Goal: Information Seeking & Learning: Learn about a topic

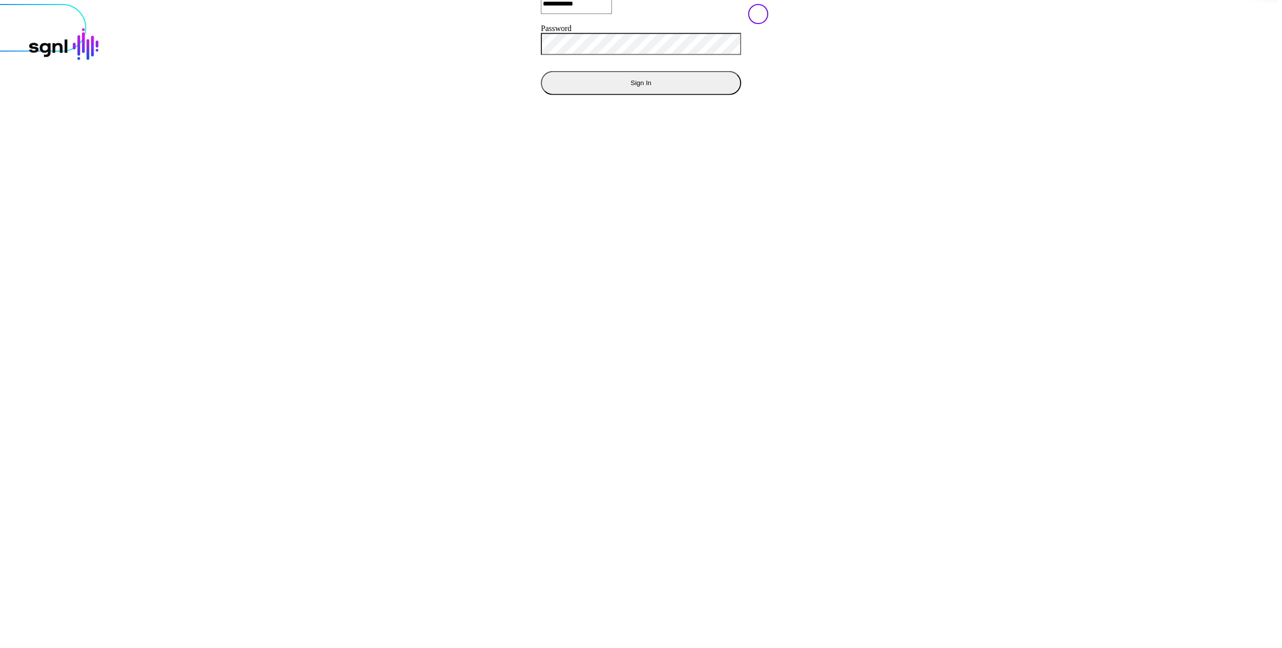
click at [541, 95] on button "Sign In" at bounding box center [641, 83] width 200 height 24
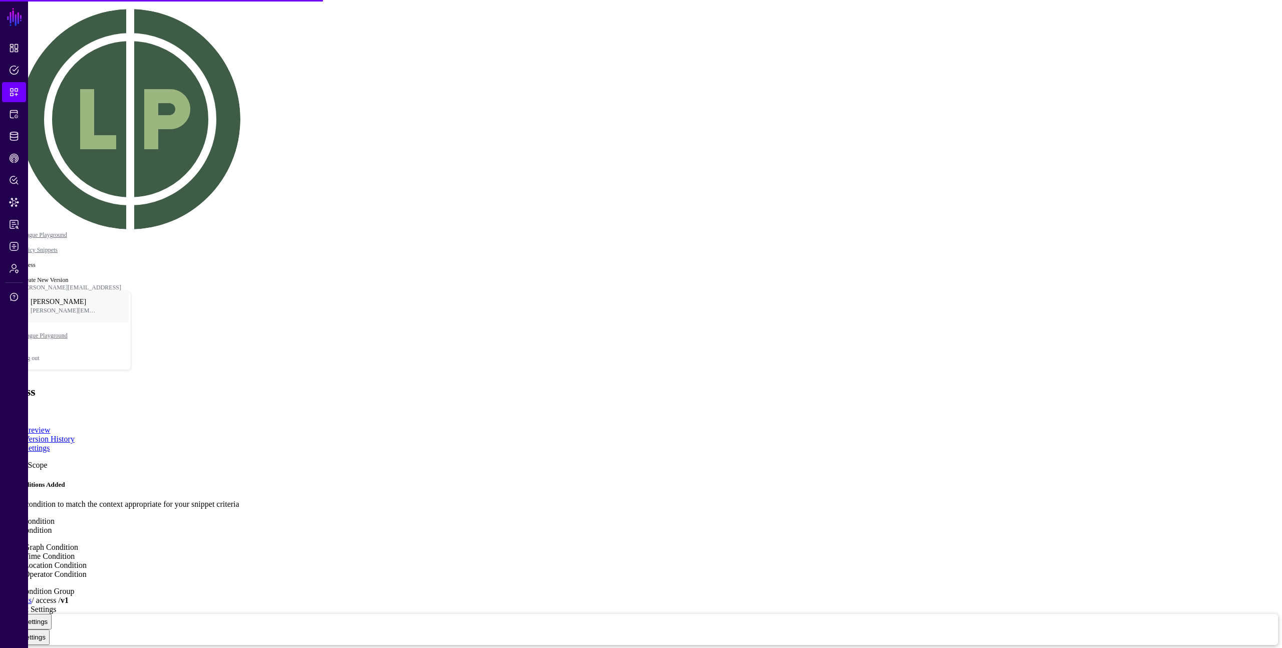
type textarea "**********"
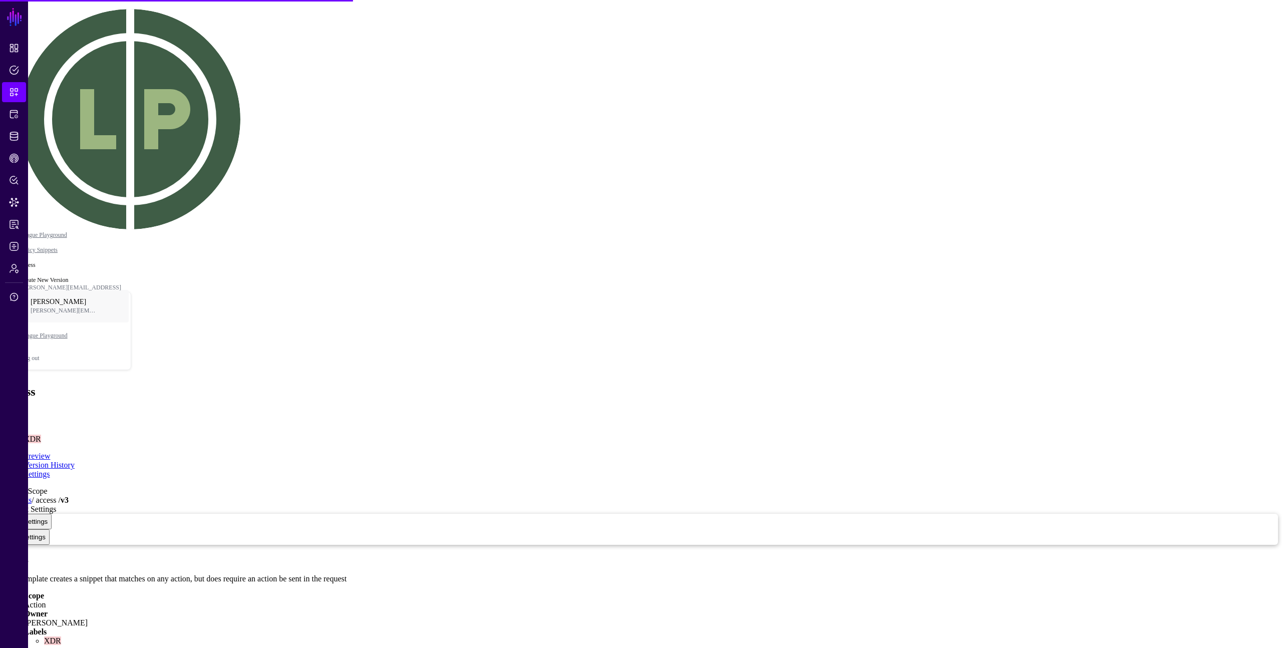
click at [32, 496] on link "Snippets" at bounding box center [18, 500] width 28 height 9
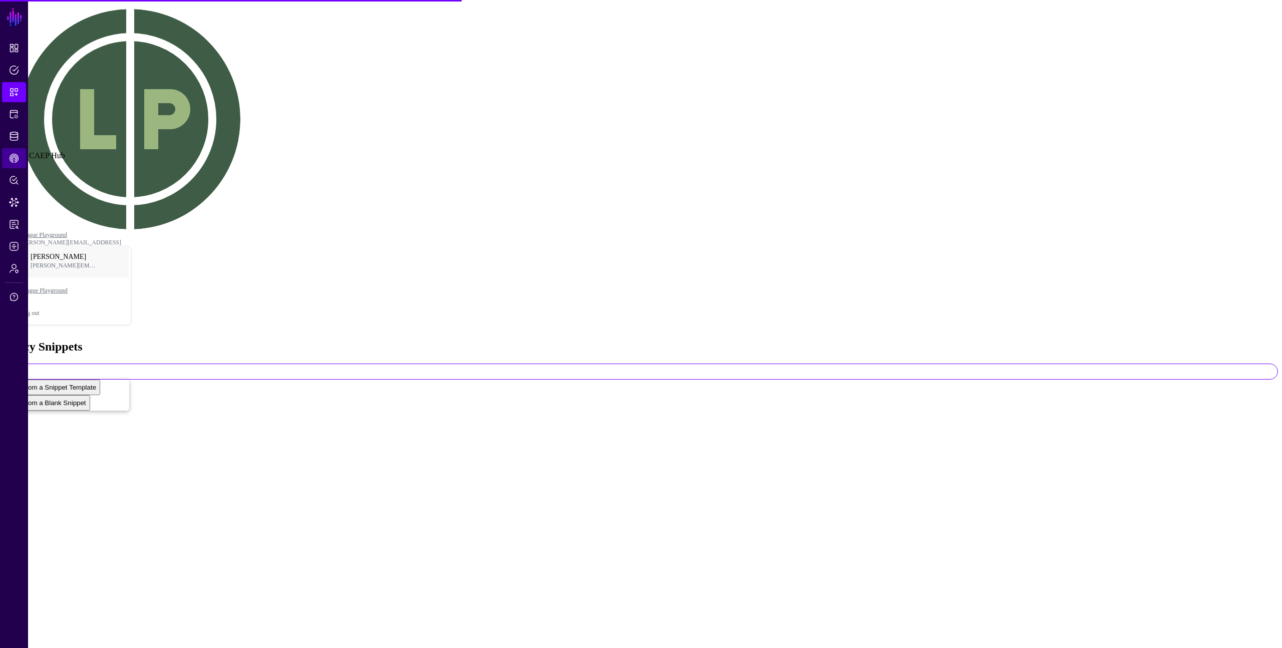
click at [13, 157] on span "CAEP Hub" at bounding box center [14, 158] width 10 height 10
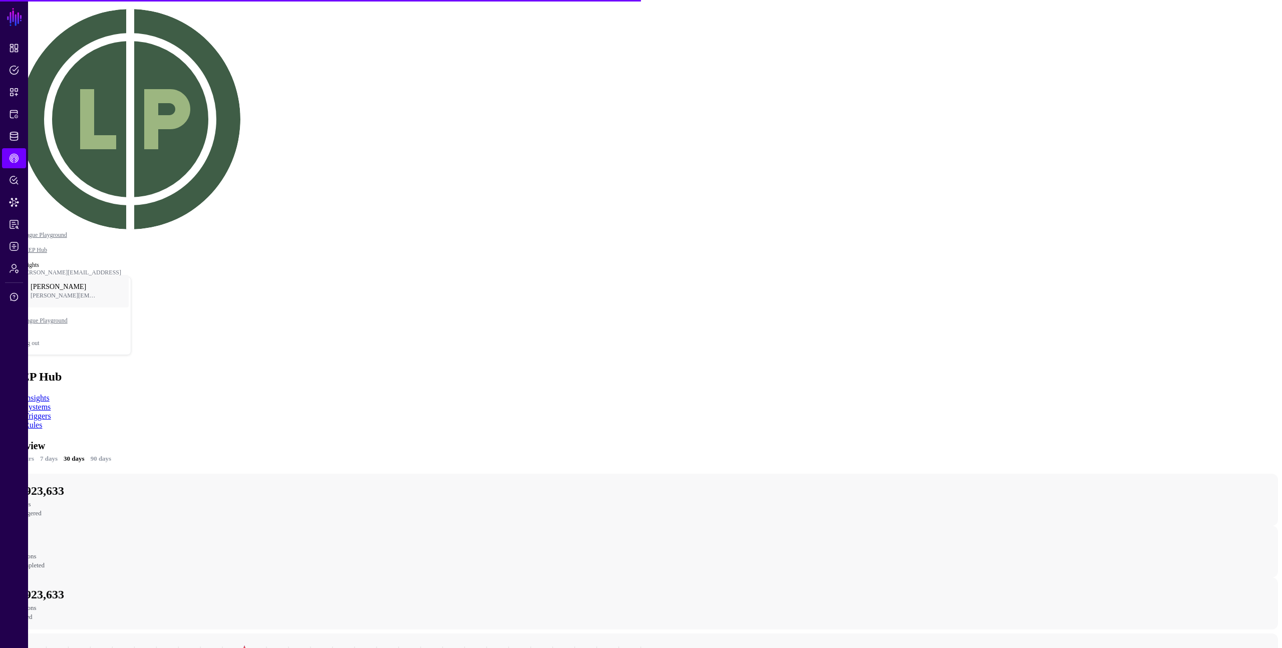
click at [869, 438] on app-caephub-insights "Overview 24 hours 7 days 30 days 90 days 1,923,633 Rules Triggered 0 Actions Co…" at bounding box center [641, 639] width 1274 height 402
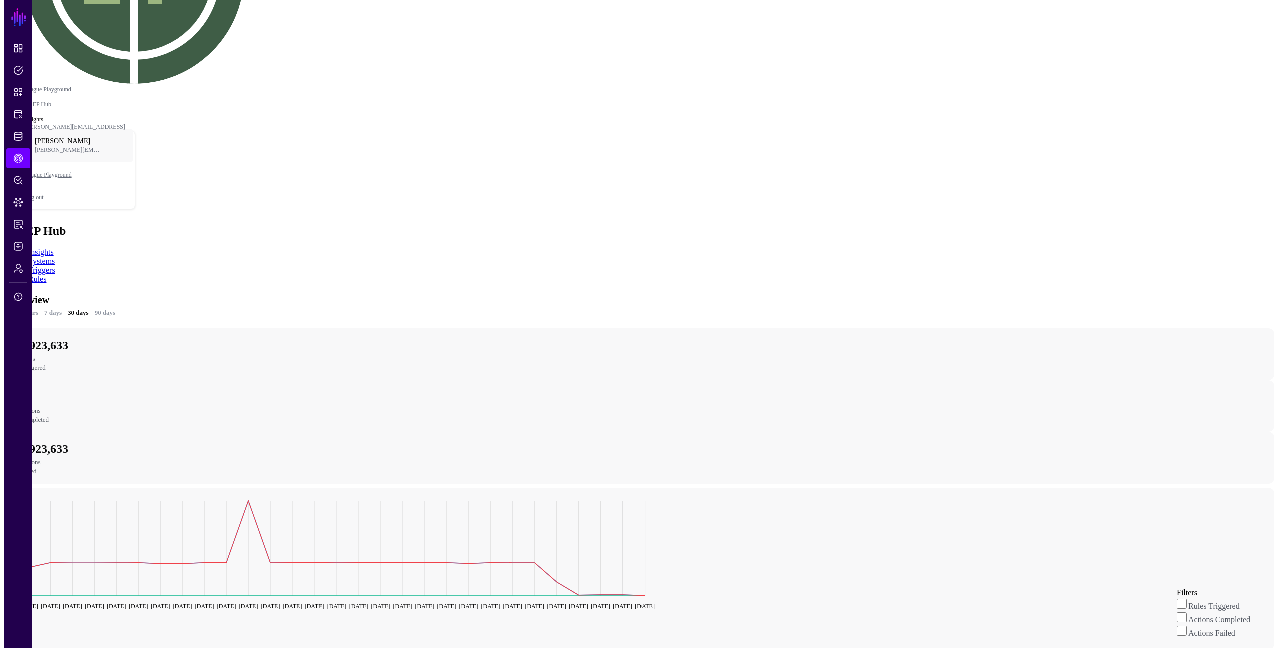
scroll to position [223, 0]
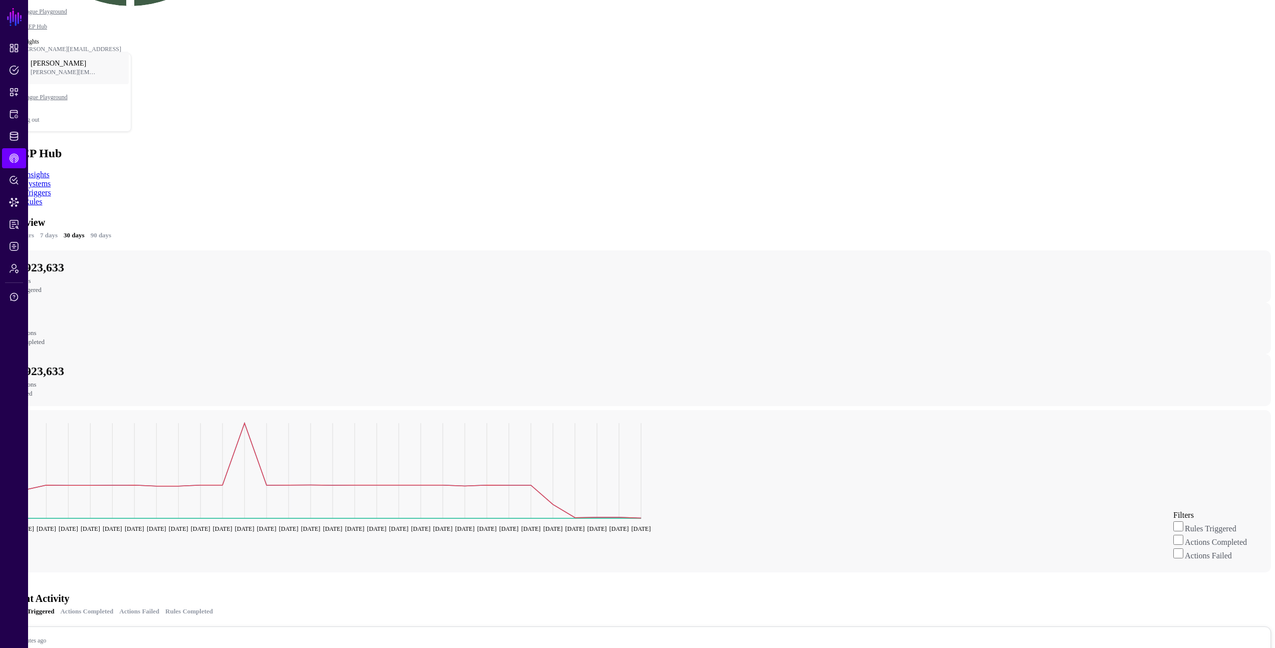
drag, startPoint x: 670, startPoint y: 273, endPoint x: 610, endPoint y: 274, distance: 60.6
copy h4 "Activity Timeline"
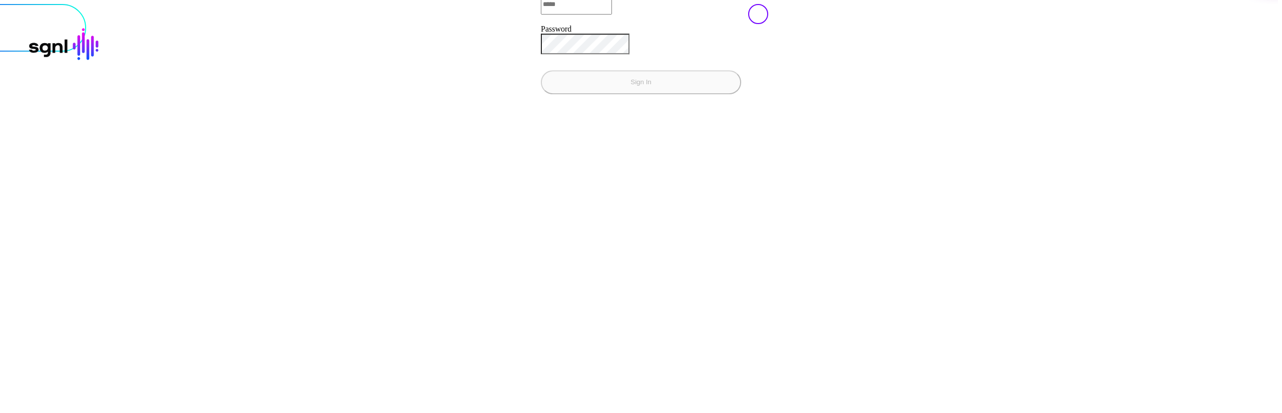
type input "**********"
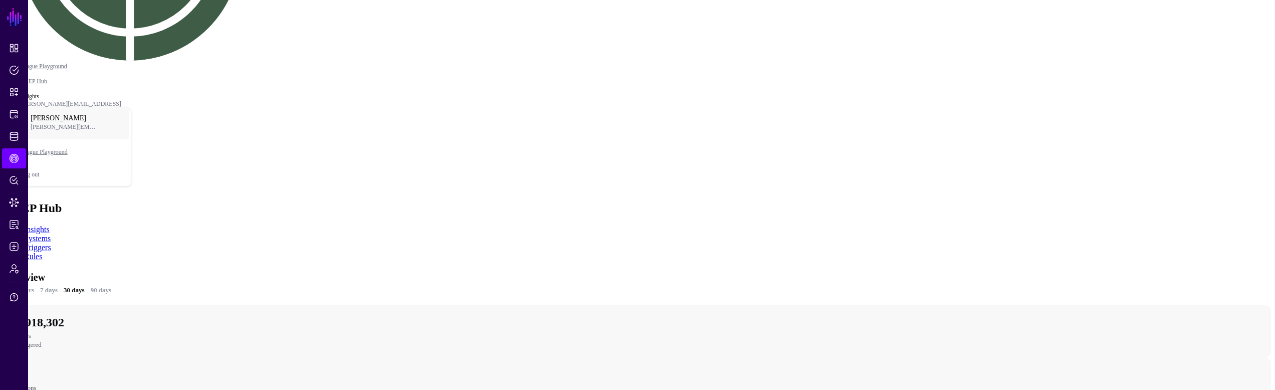
scroll to position [280, 0]
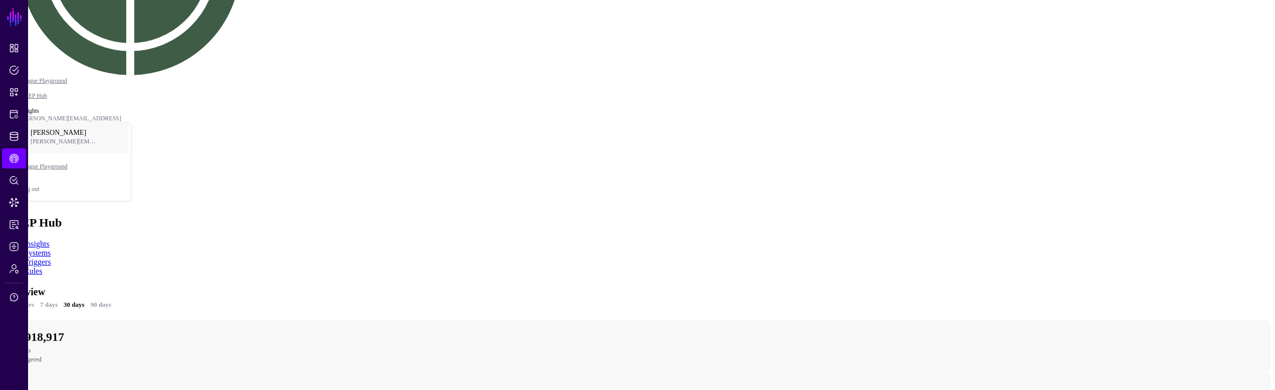
scroll to position [211, 0]
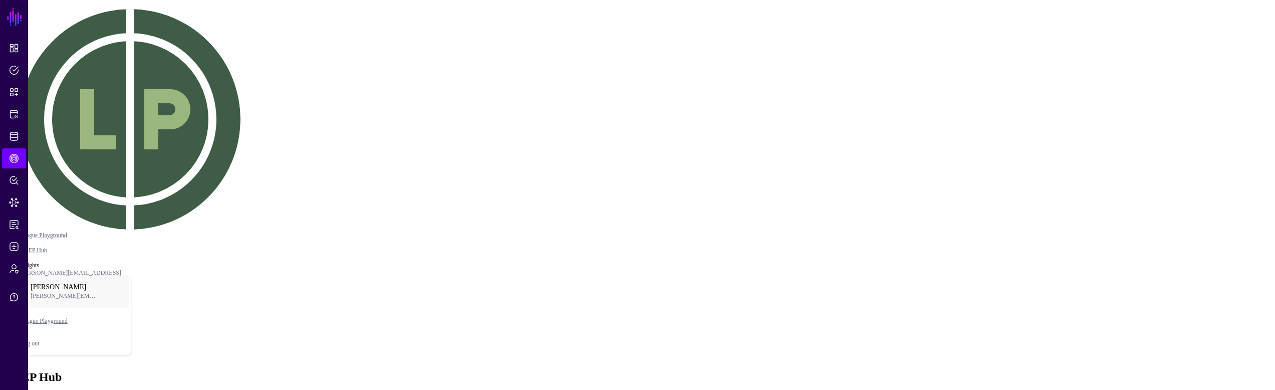
scroll to position [223, 0]
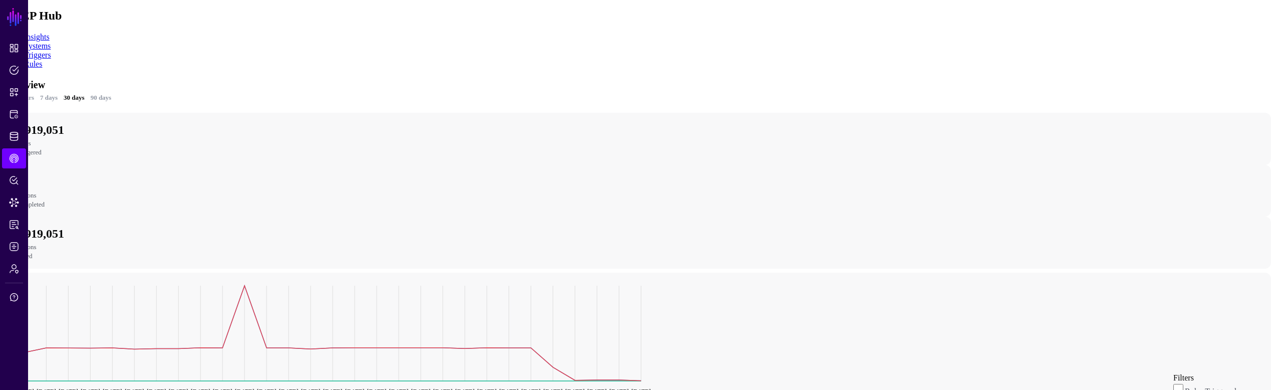
scroll to position [201, 0]
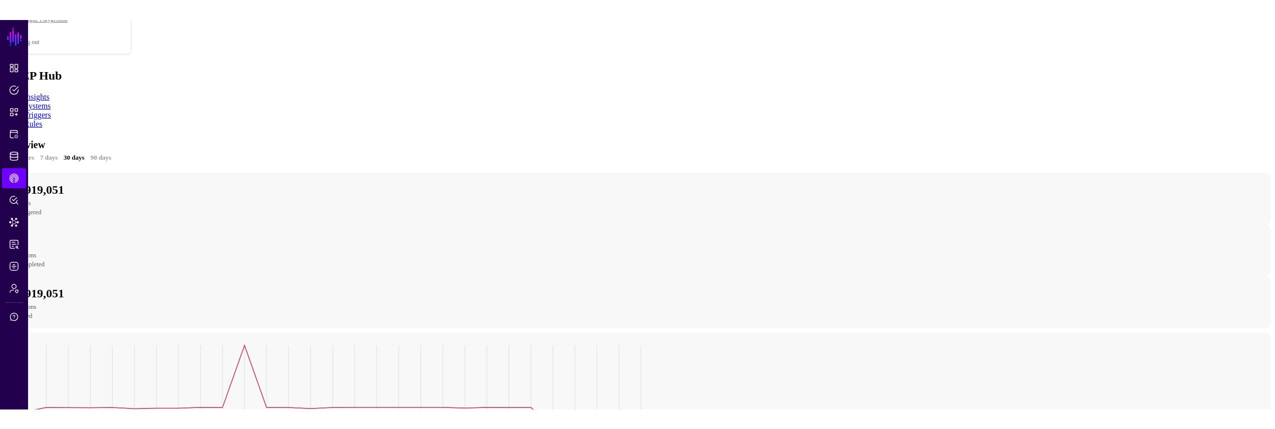
scroll to position [243, 0]
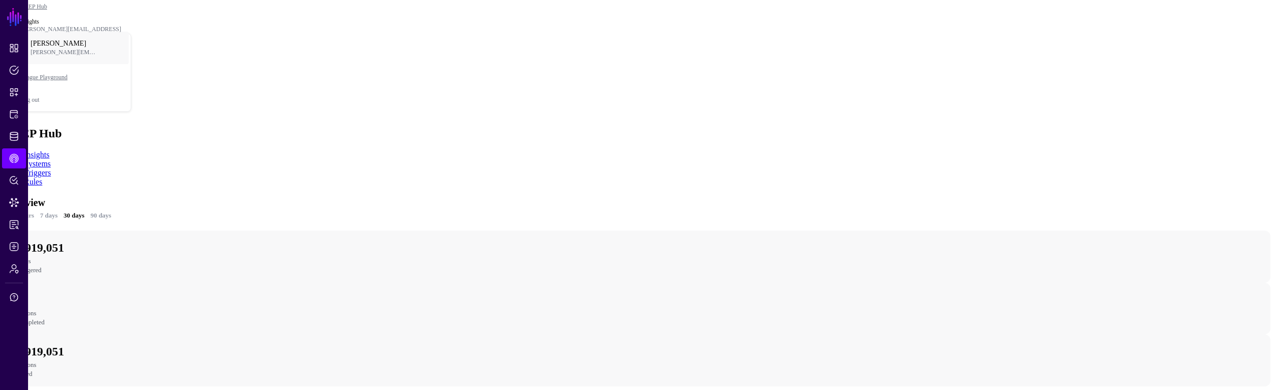
drag, startPoint x: 957, startPoint y: 126, endPoint x: 866, endPoint y: 148, distance: 93.7
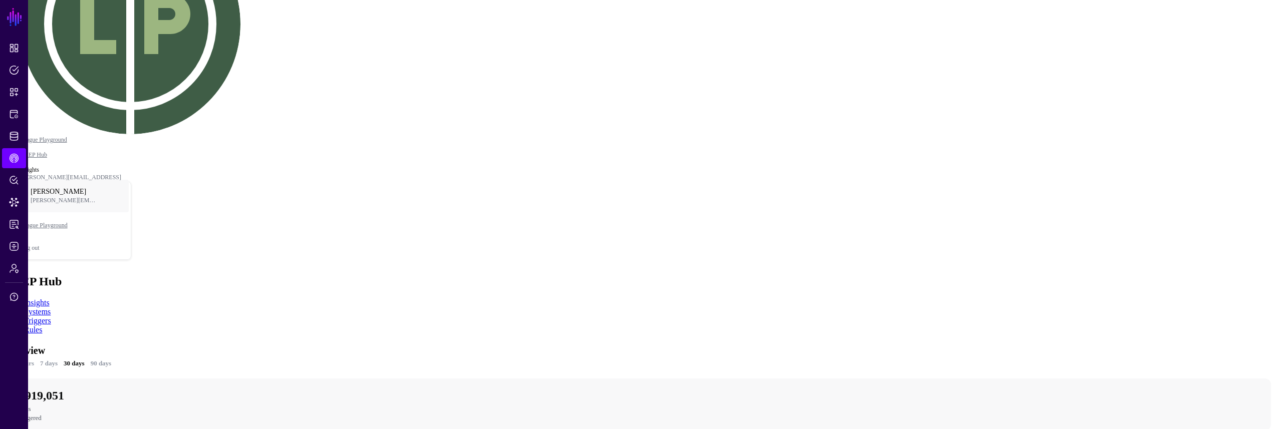
scroll to position [161, 0]
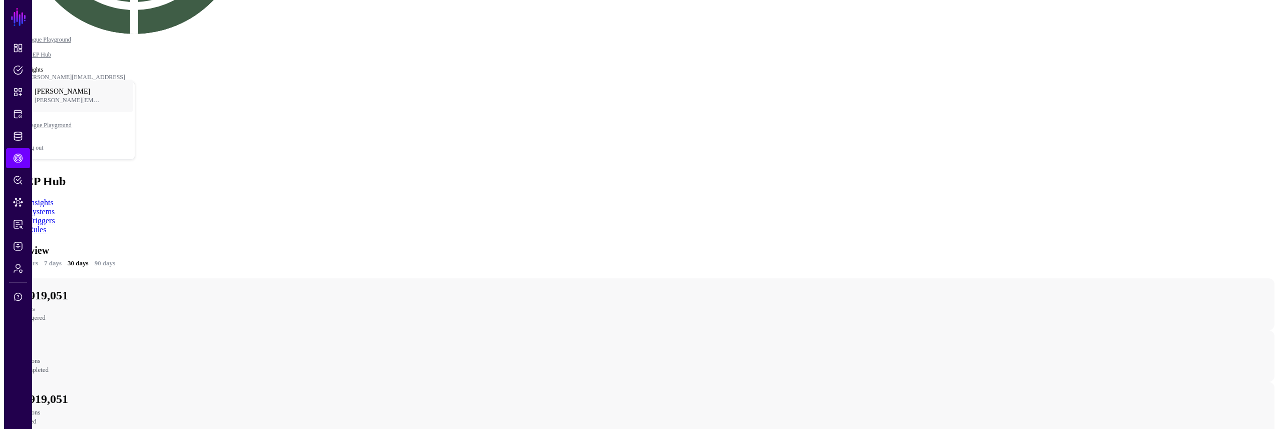
scroll to position [237, 0]
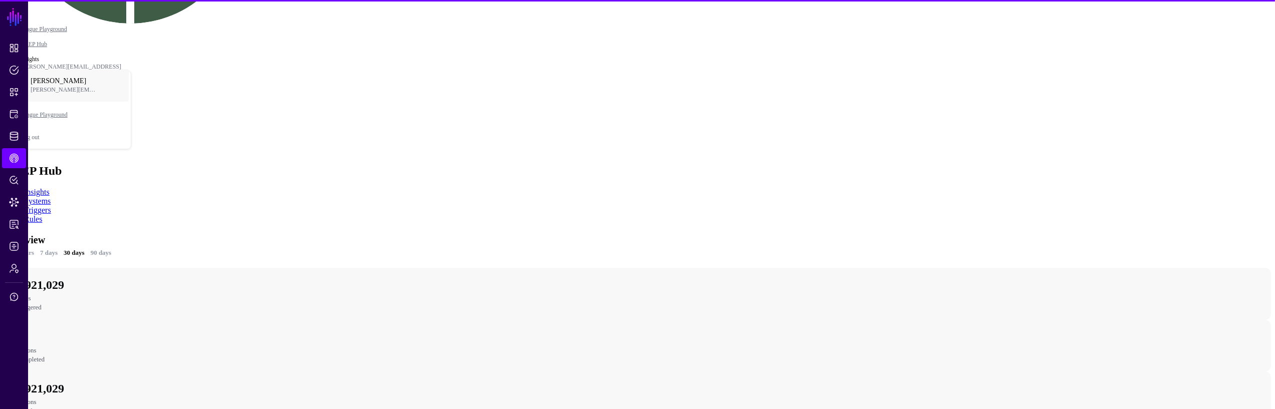
scroll to position [244, 0]
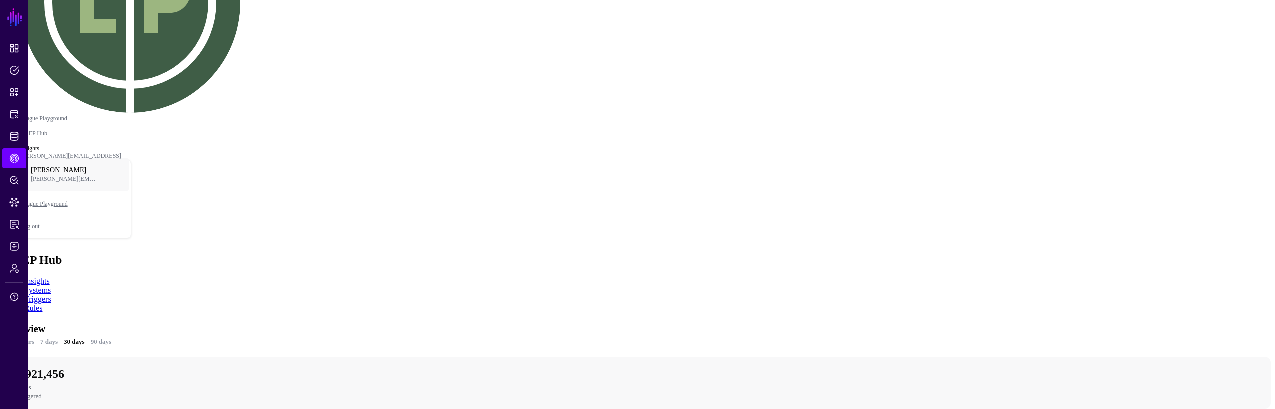
scroll to position [226, 0]
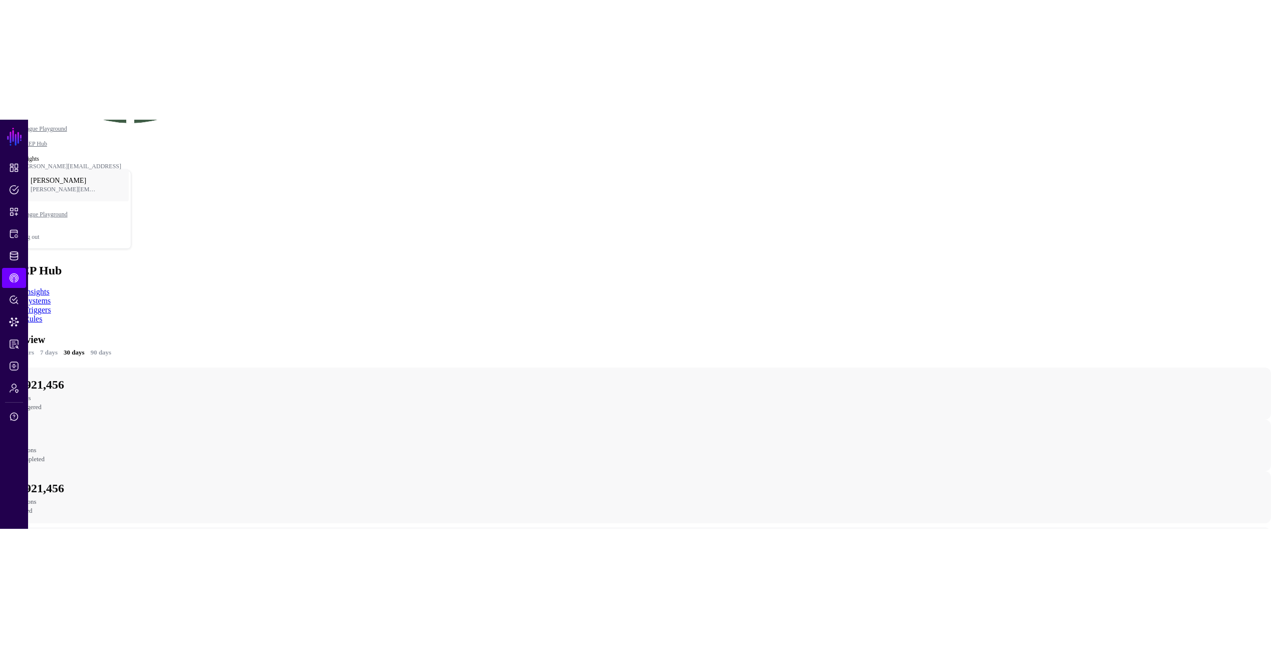
scroll to position [160, 0]
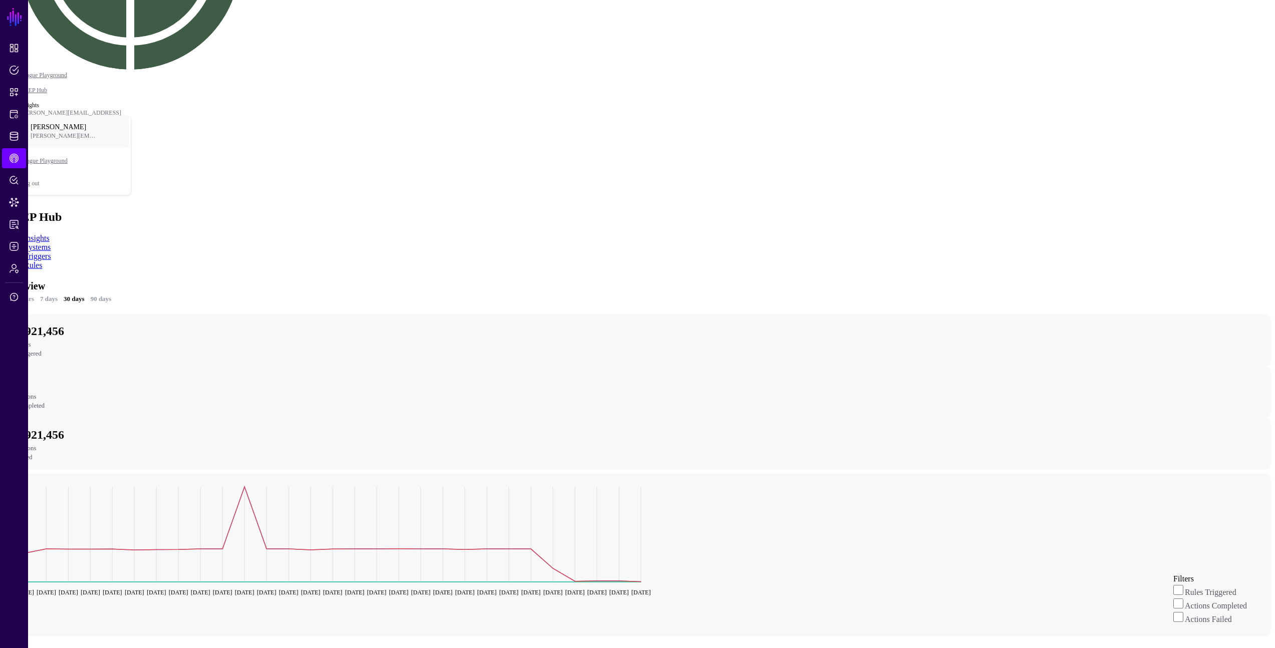
drag, startPoint x: 1113, startPoint y: 362, endPoint x: 1093, endPoint y: 352, distance: 22.6
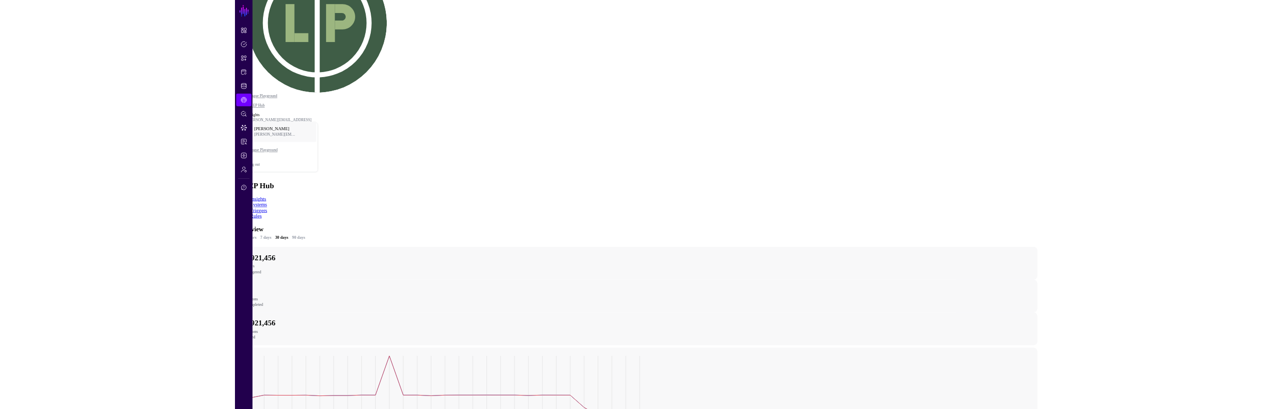
scroll to position [149, 0]
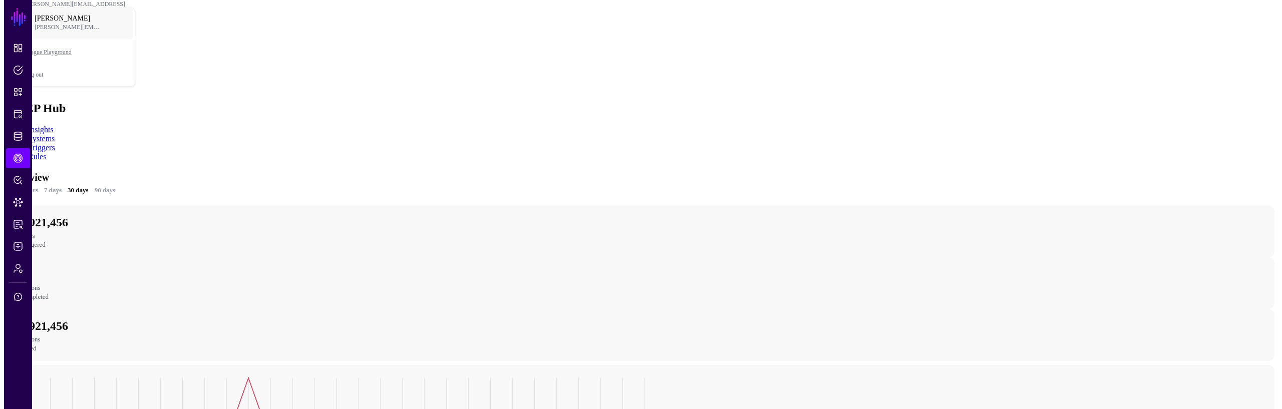
scroll to position [295, 0]
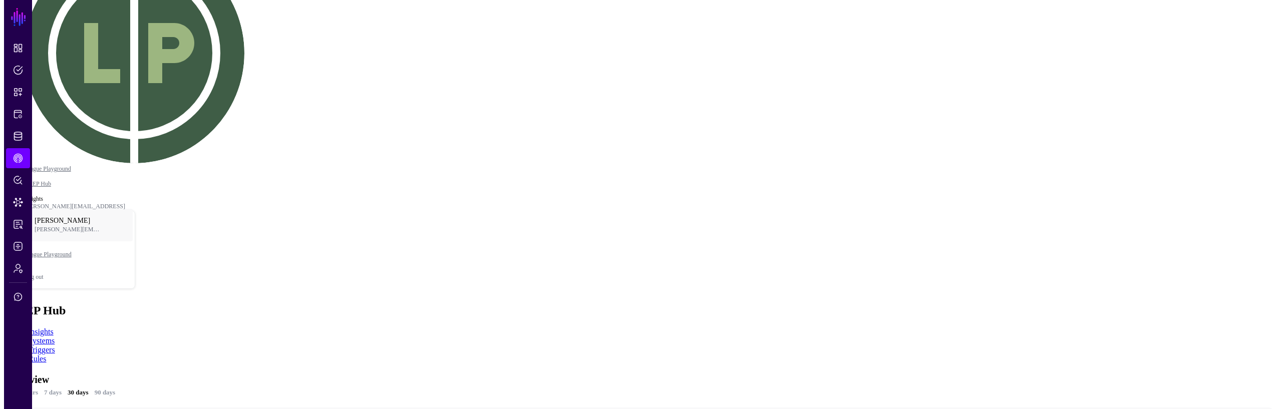
scroll to position [132, 0]
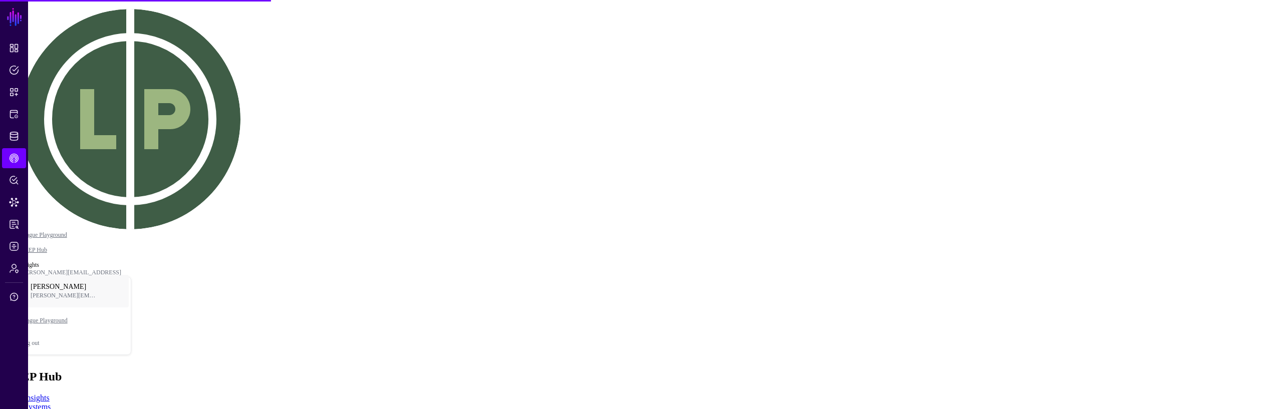
drag, startPoint x: 1023, startPoint y: 217, endPoint x: 1015, endPoint y: 222, distance: 9.2
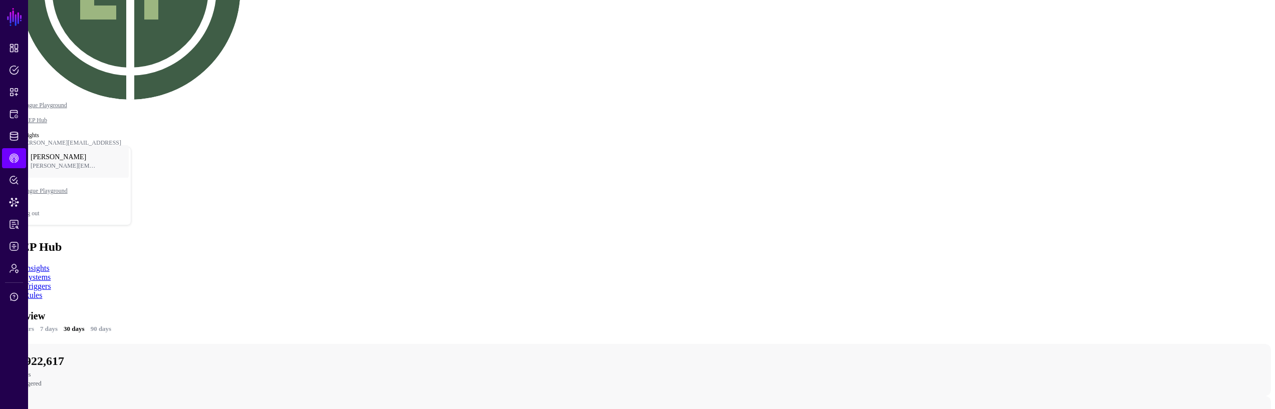
scroll to position [169, 0]
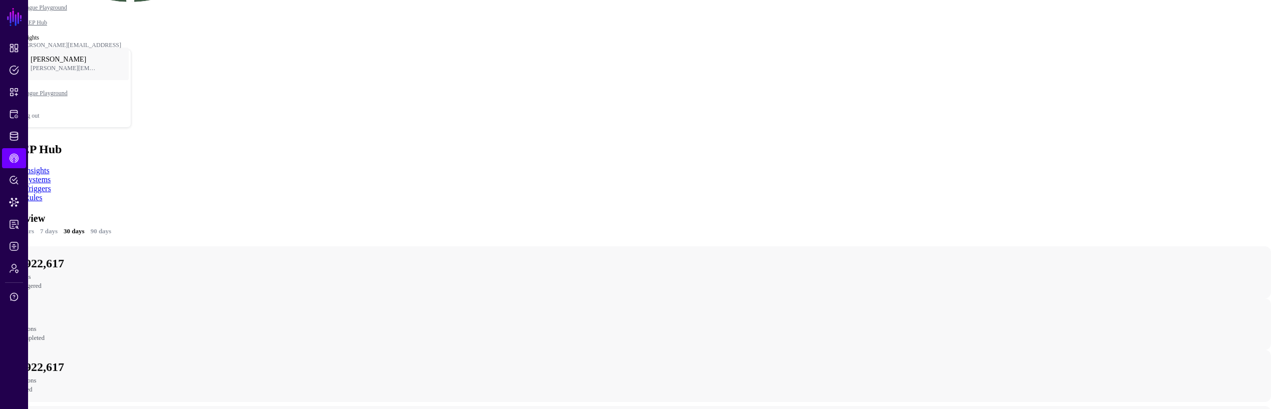
scroll to position [166, 0]
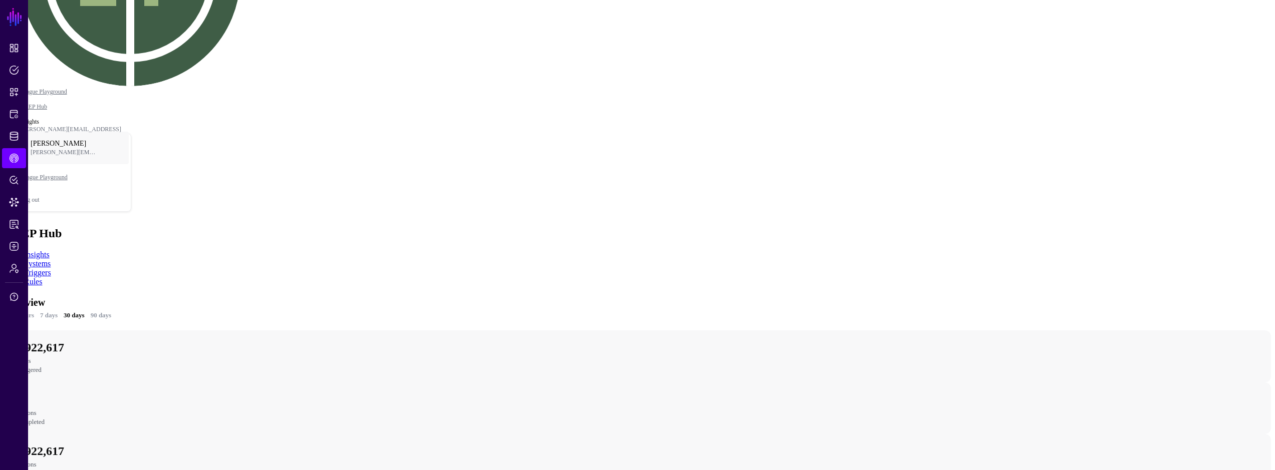
scroll to position [223, 0]
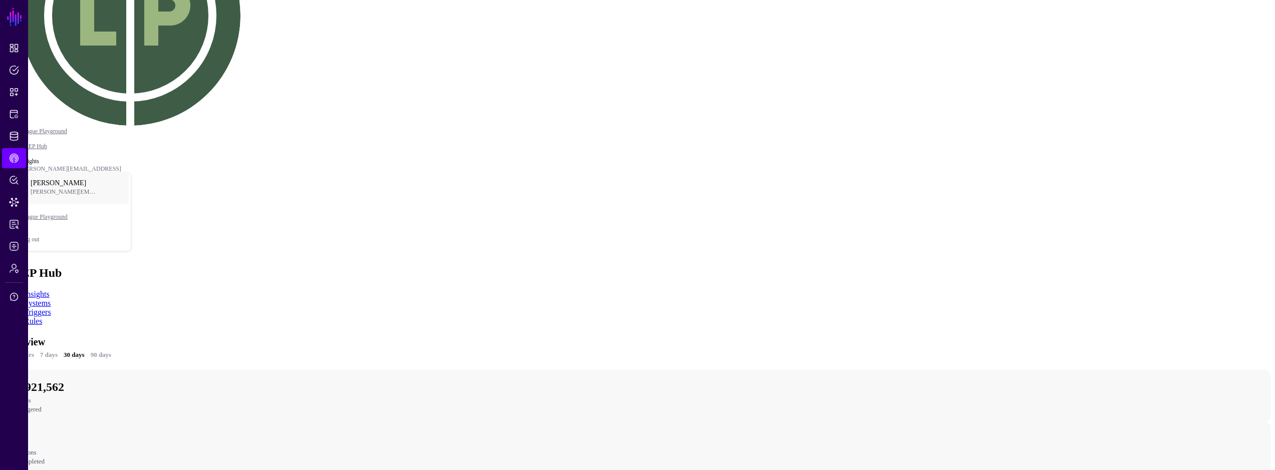
scroll to position [223, 0]
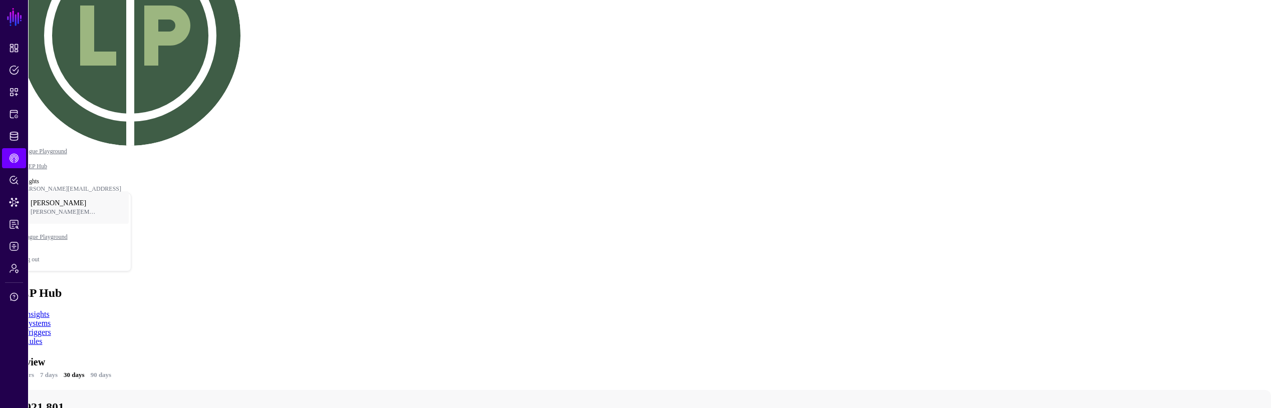
scroll to position [145, 0]
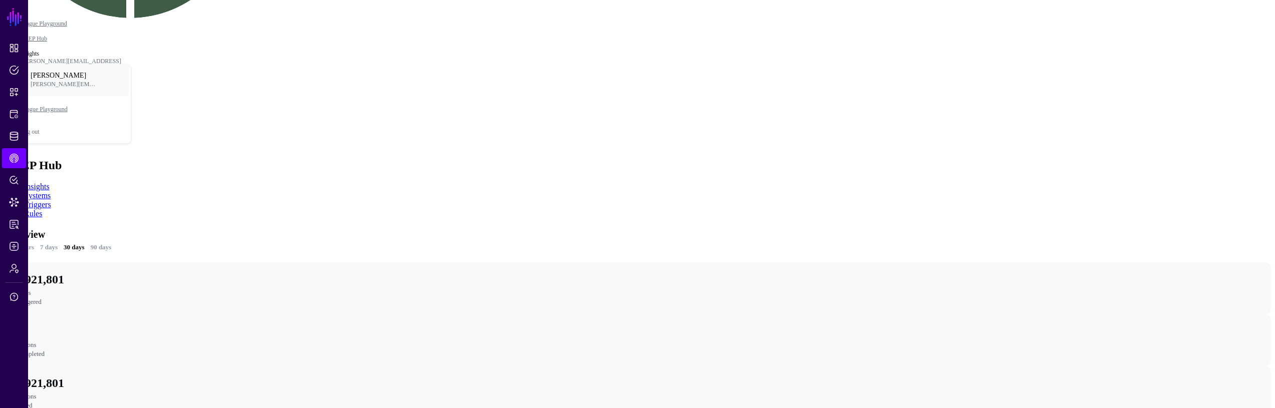
scroll to position [277, 0]
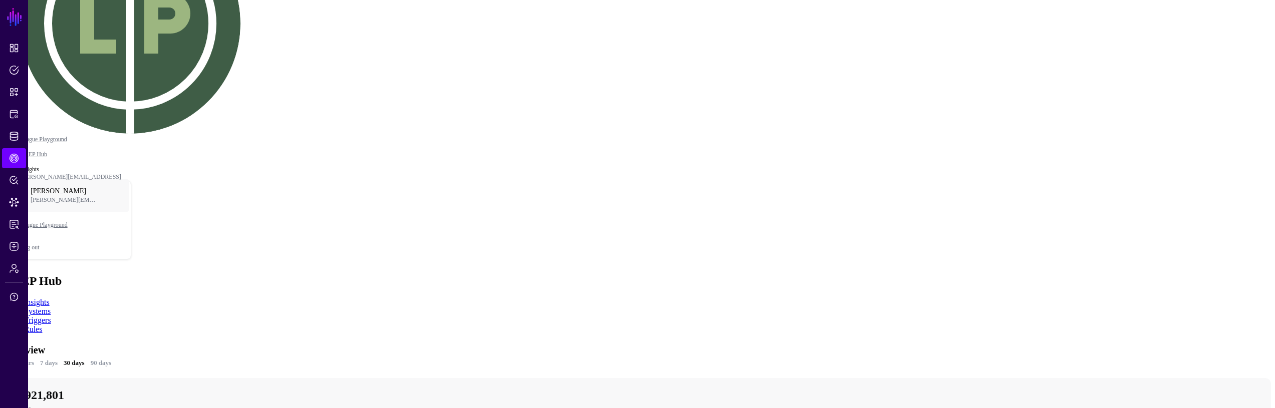
scroll to position [146, 0]
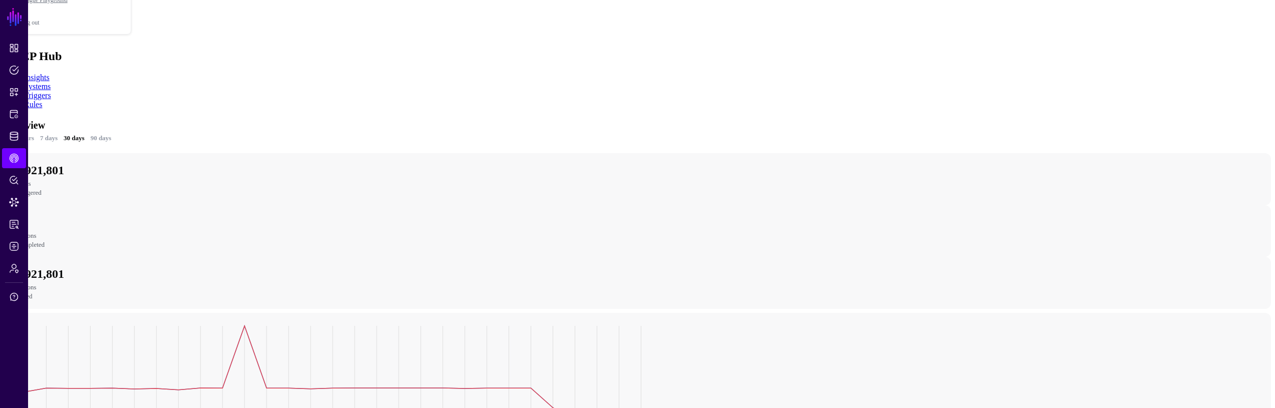
scroll to position [384, 0]
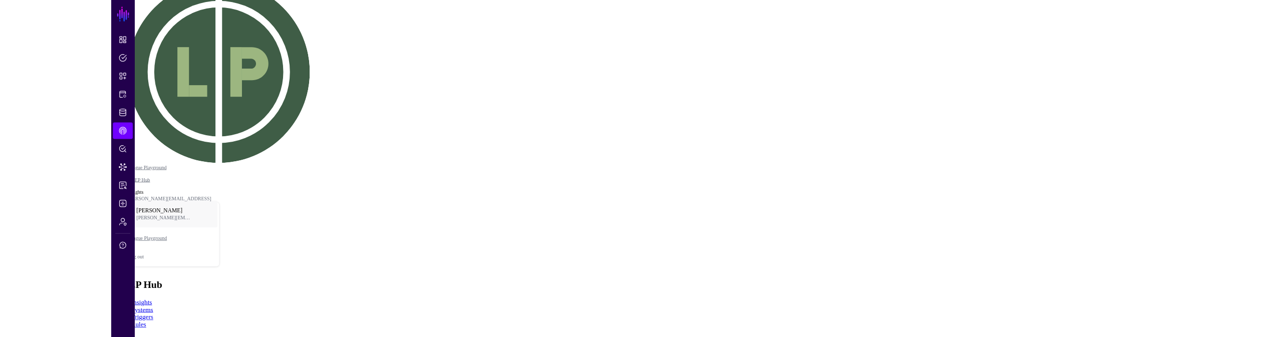
scroll to position [270, 0]
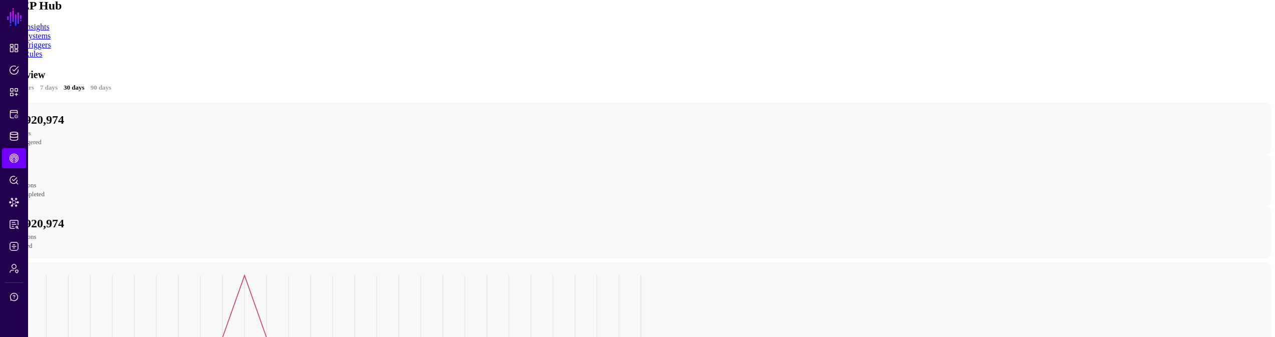
scroll to position [384, 0]
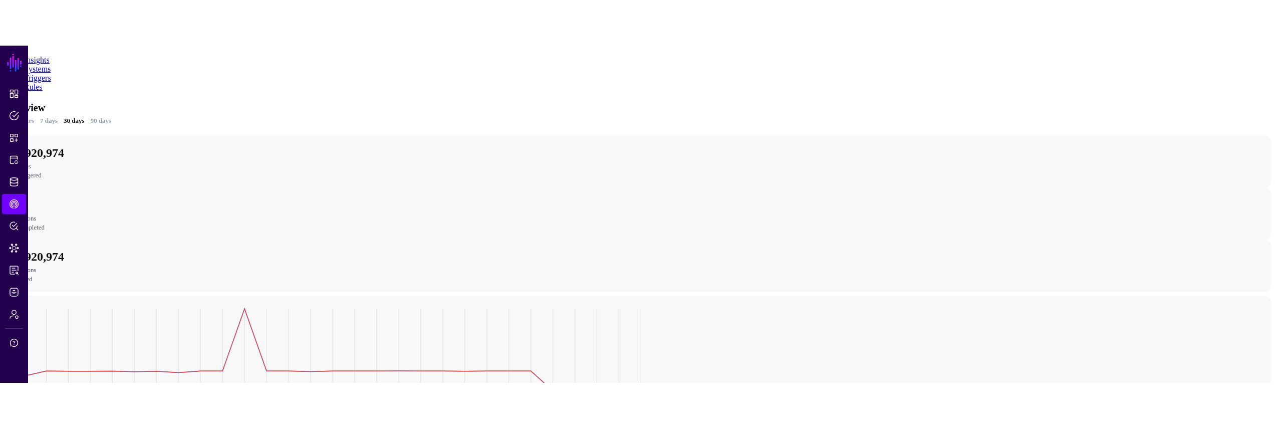
scroll to position [318, 0]
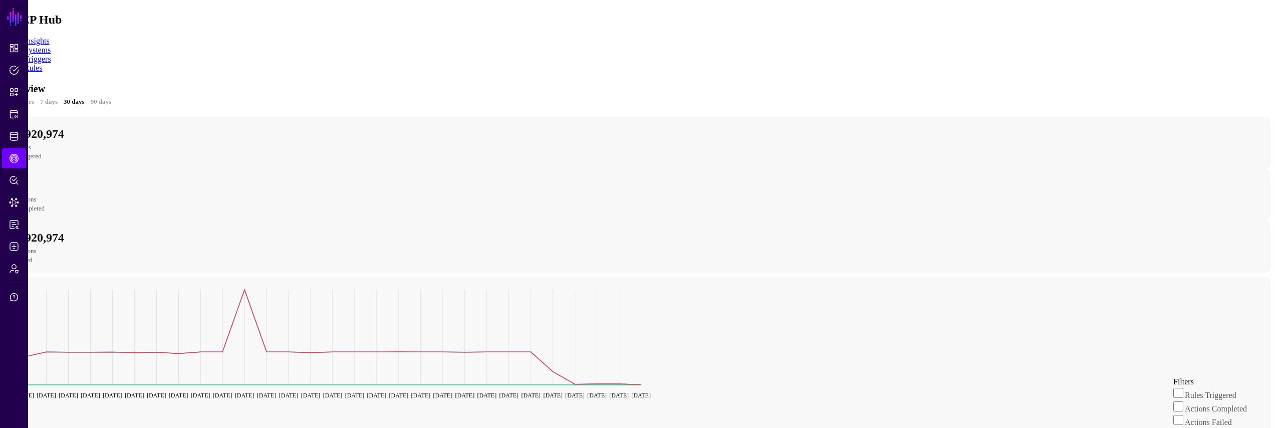
scroll to position [176, 0]
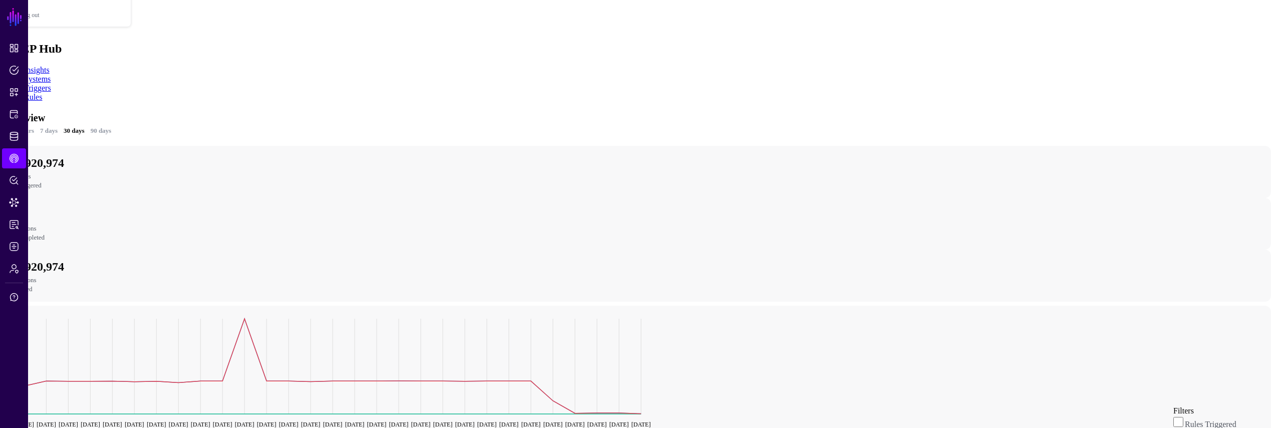
scroll to position [299, 0]
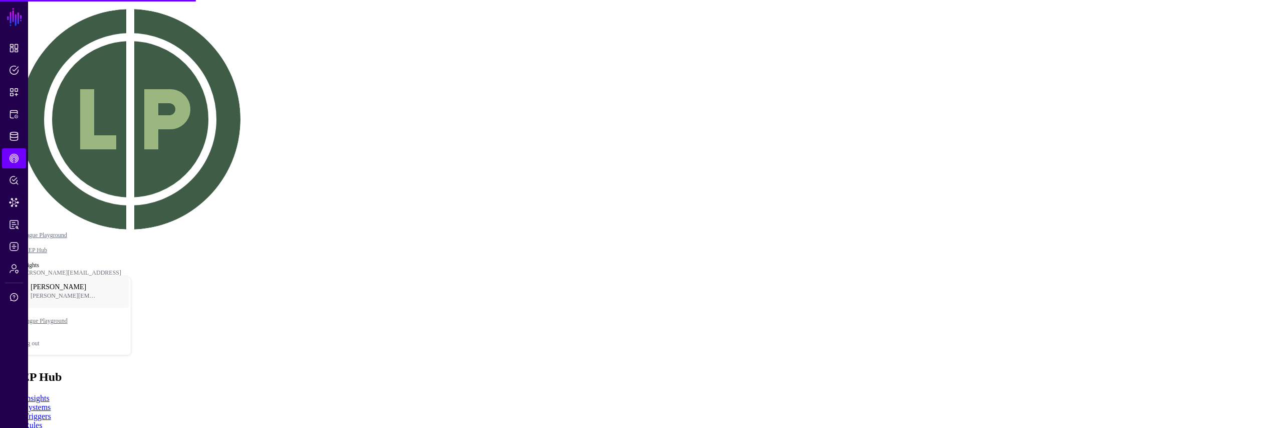
scroll to position [18, 0]
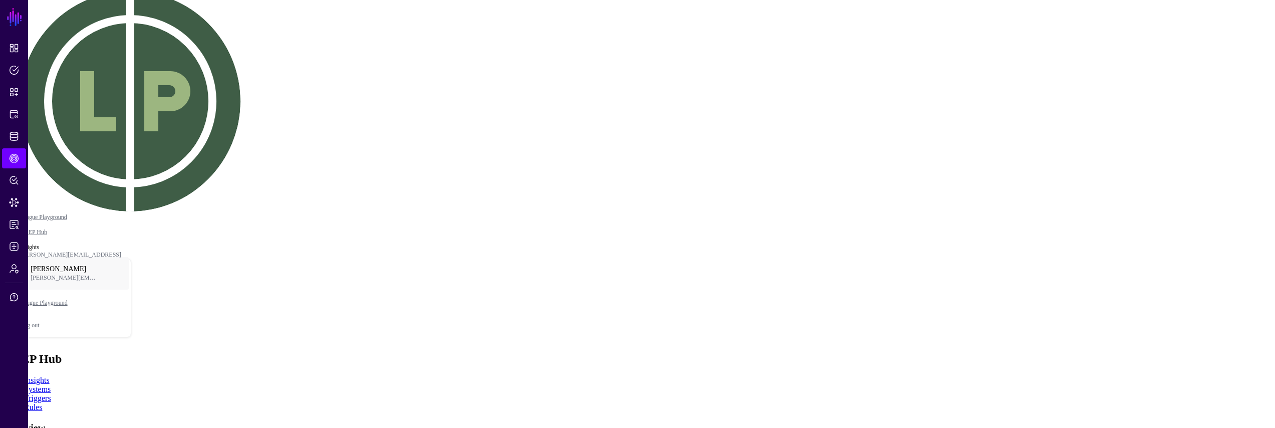
scroll to position [262, 0]
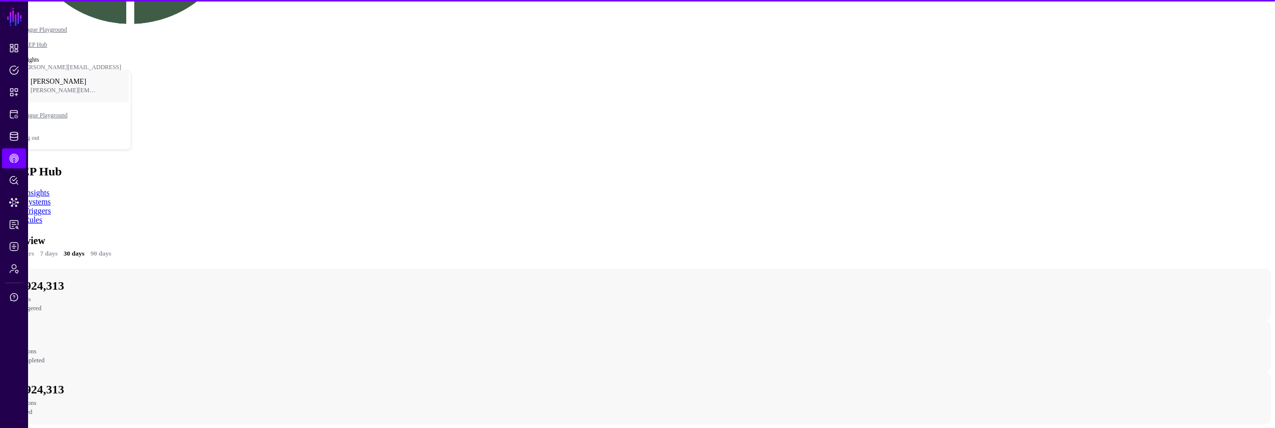
scroll to position [259, 0]
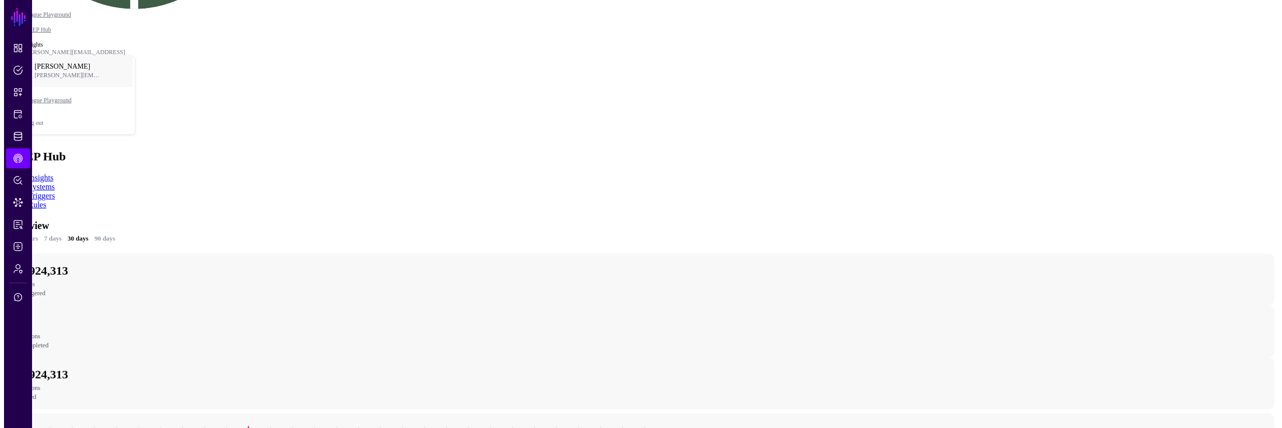
scroll to position [196, 0]
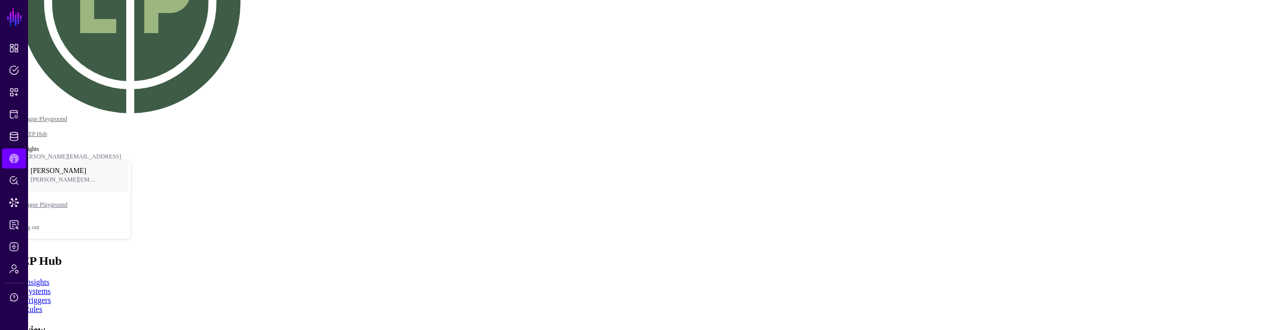
scroll to position [182, 0]
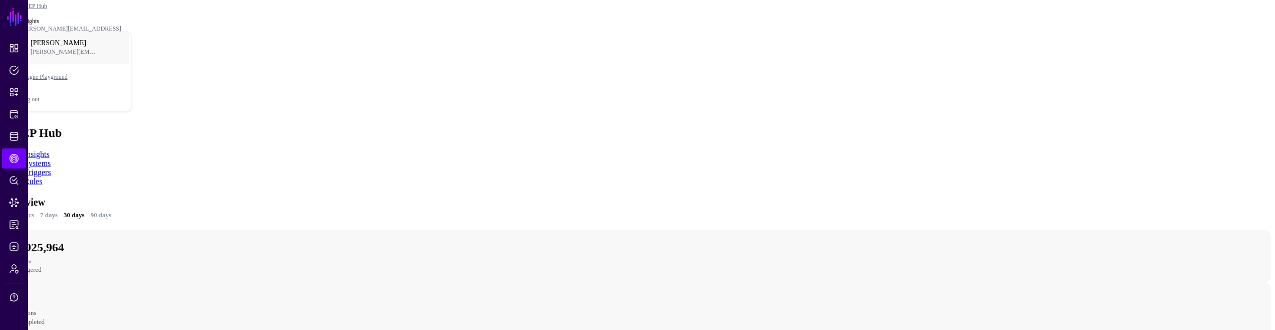
scroll to position [369, 0]
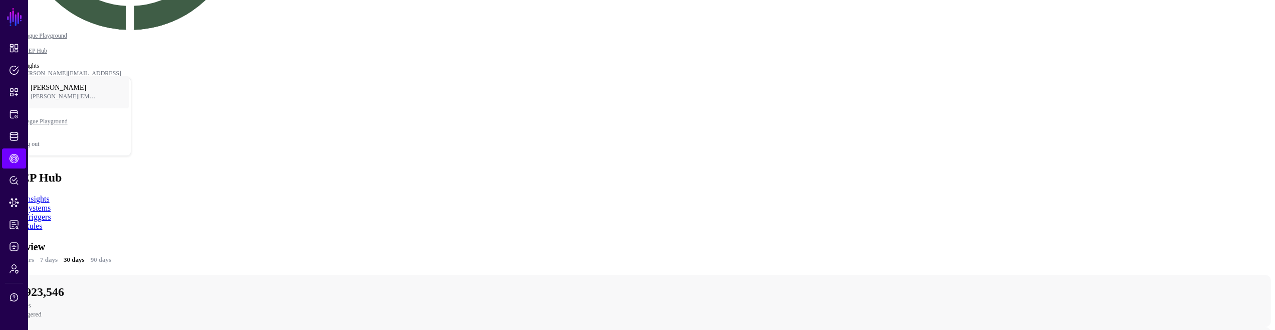
scroll to position [239, 0]
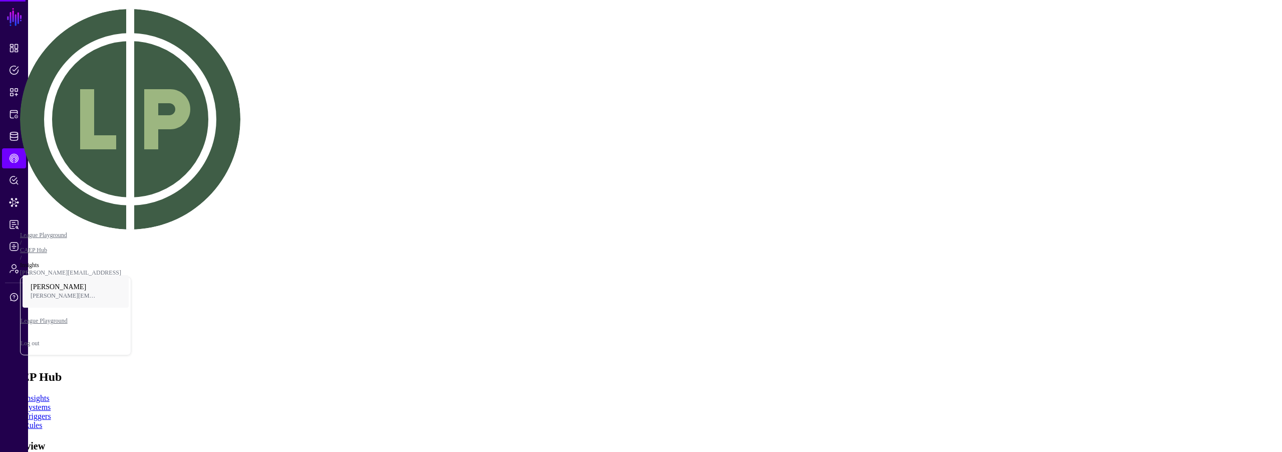
click at [944, 329] on div at bounding box center [641, 226] width 1282 height 452
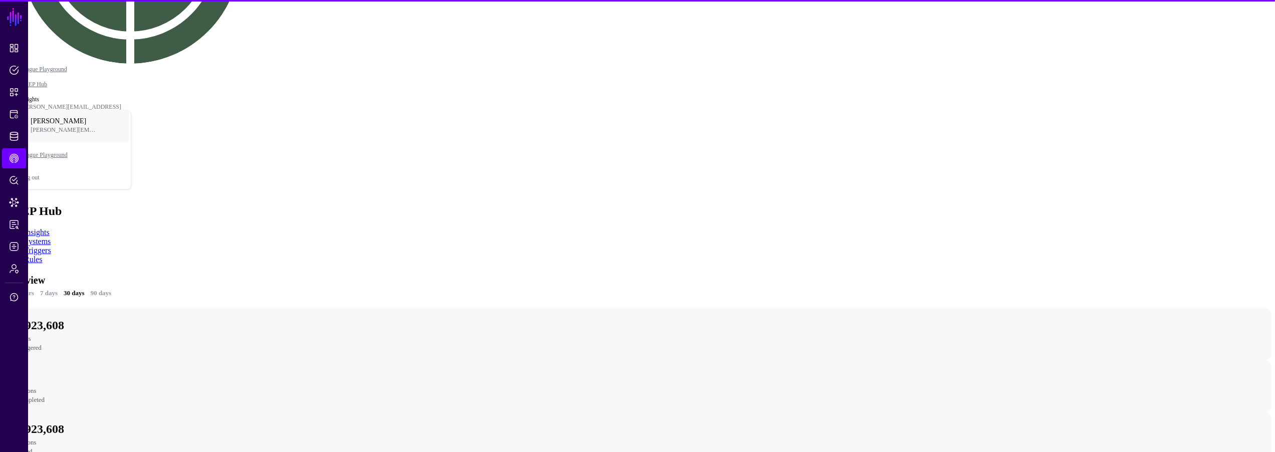
scroll to position [229, 0]
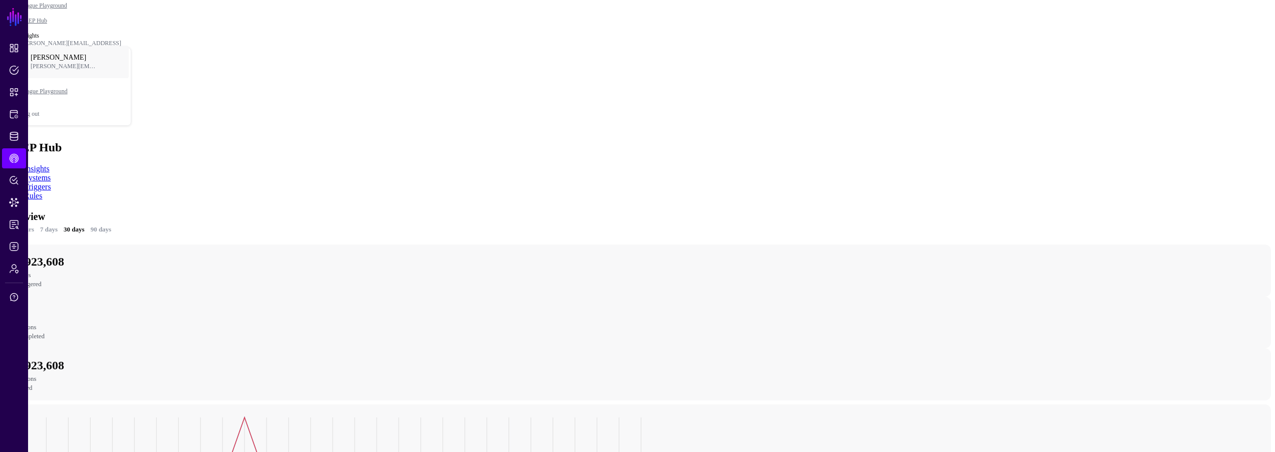
drag, startPoint x: 984, startPoint y: 244, endPoint x: 961, endPoint y: 257, distance: 26.0
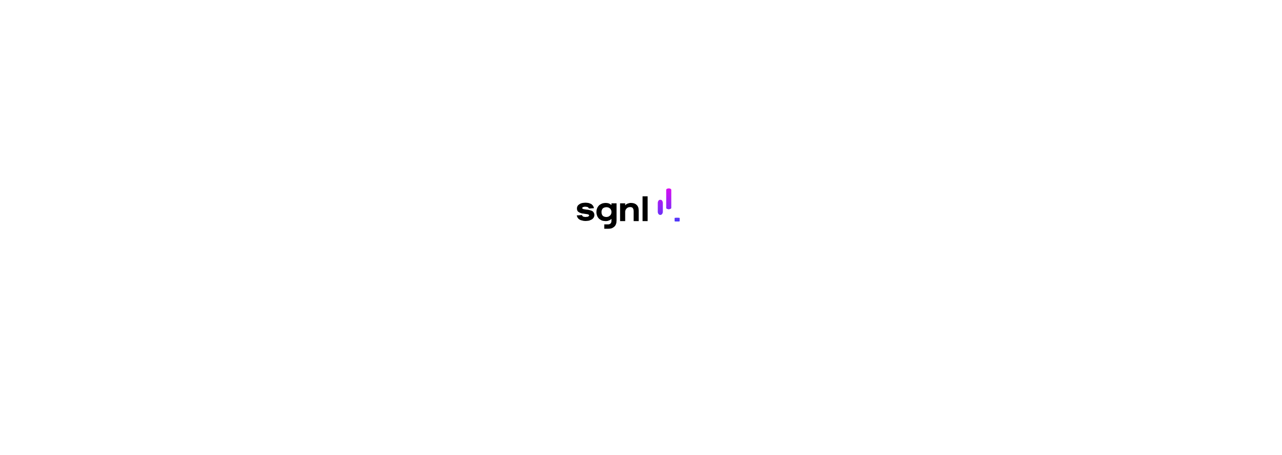
drag, startPoint x: 0, startPoint y: 0, endPoint x: 1149, endPoint y: 378, distance: 1209.7
click at [1151, 383] on div at bounding box center [641, 227] width 1282 height 455
click at [1132, 348] on div at bounding box center [641, 227] width 1282 height 455
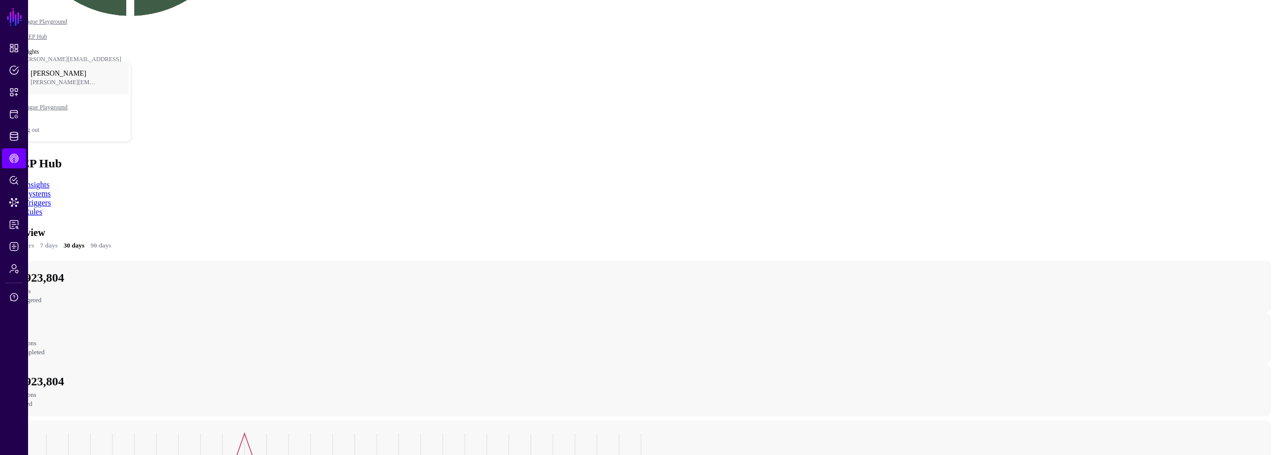
scroll to position [241, 0]
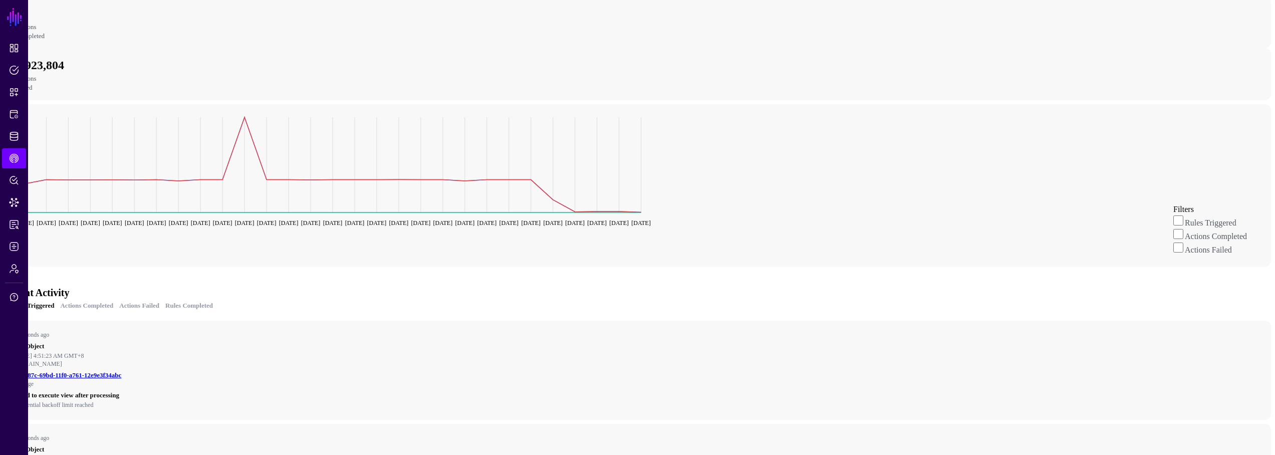
scroll to position [537, 0]
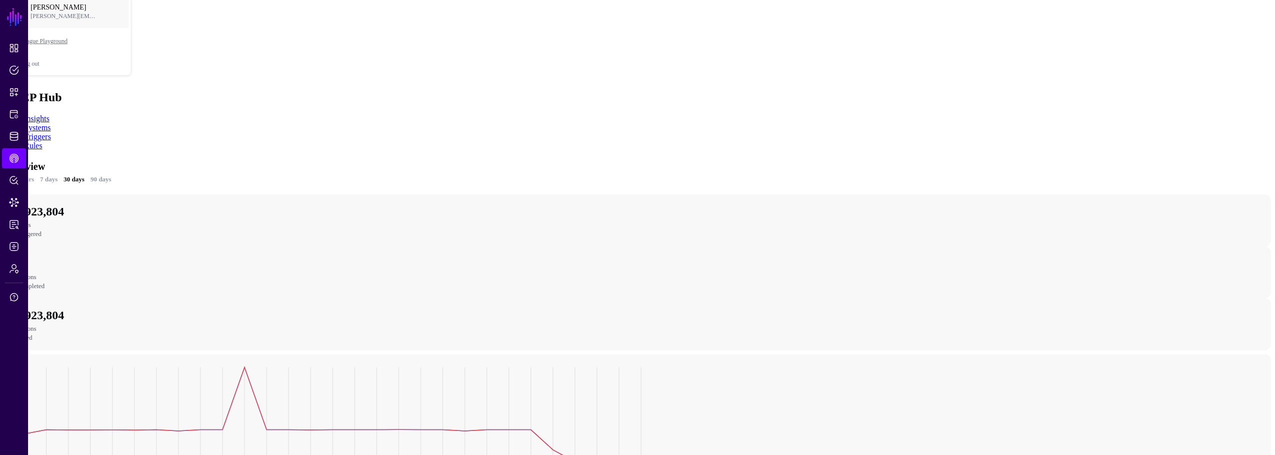
scroll to position [251, 0]
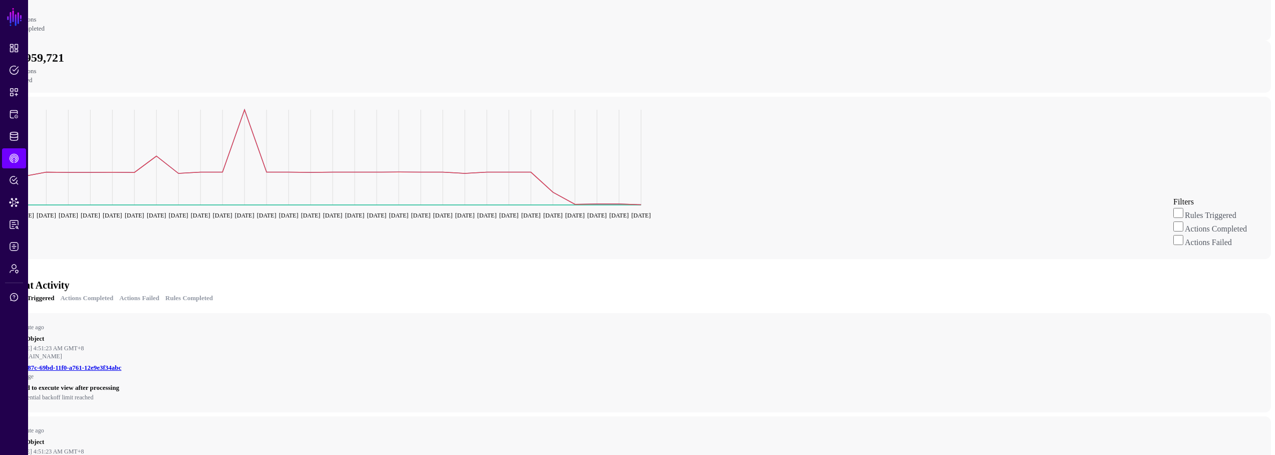
scroll to position [313, 0]
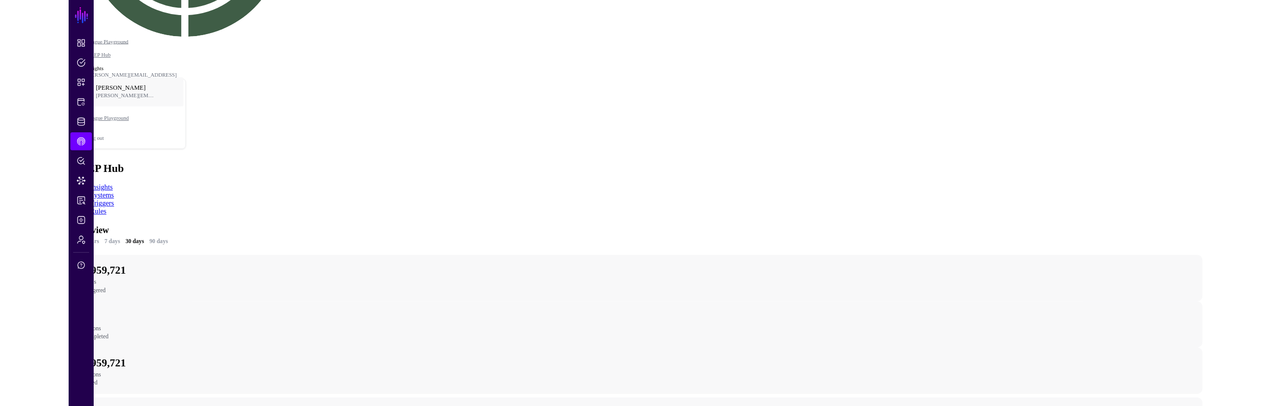
scroll to position [173, 0]
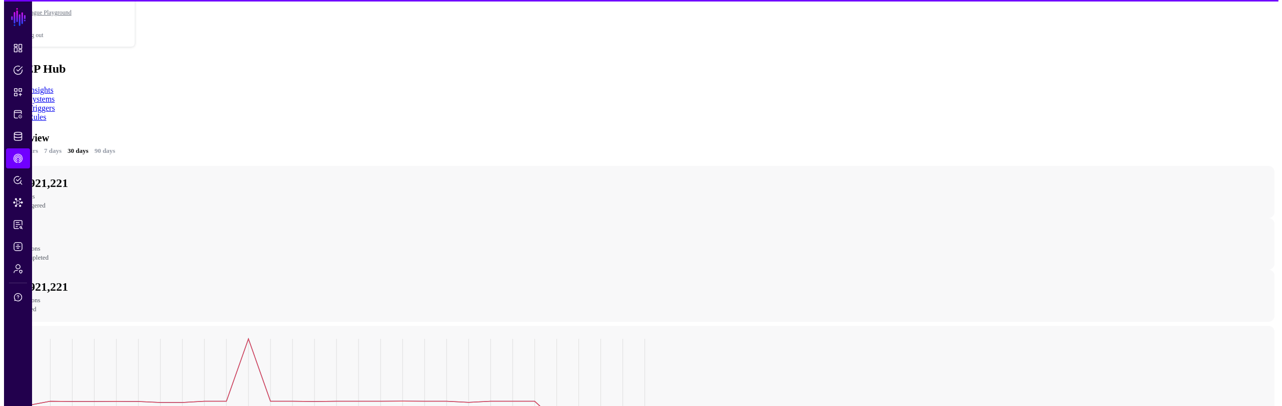
scroll to position [348, 0]
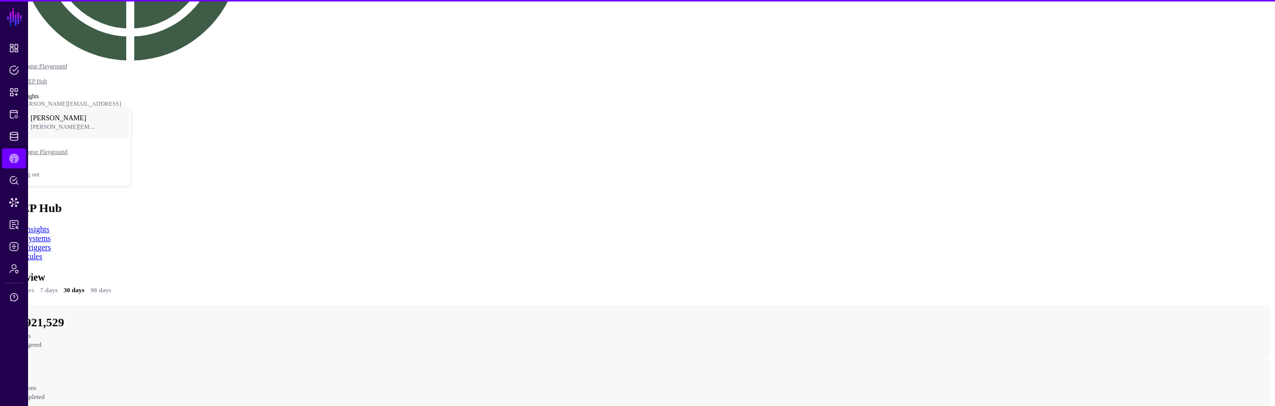
scroll to position [186, 0]
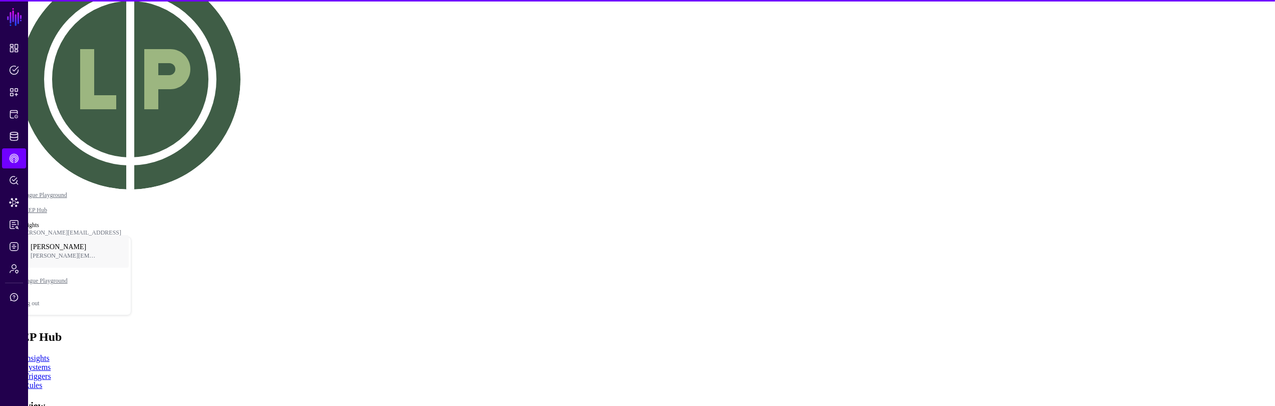
scroll to position [279, 0]
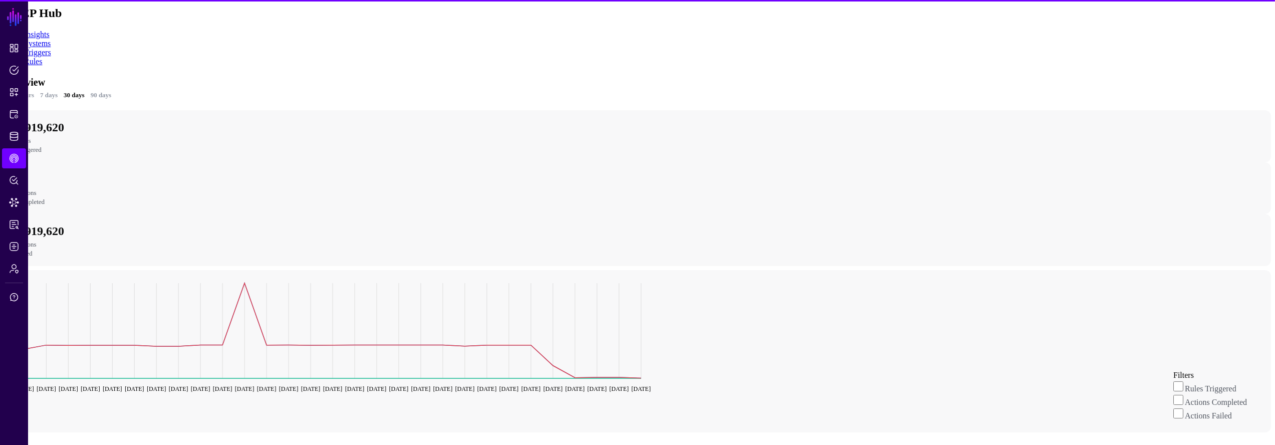
scroll to position [370, 0]
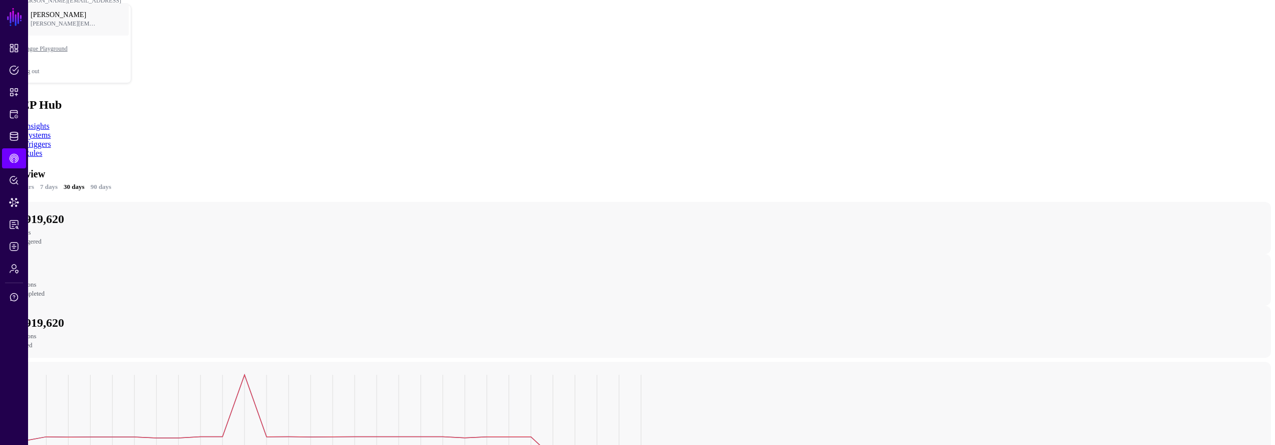
scroll to position [206, 0]
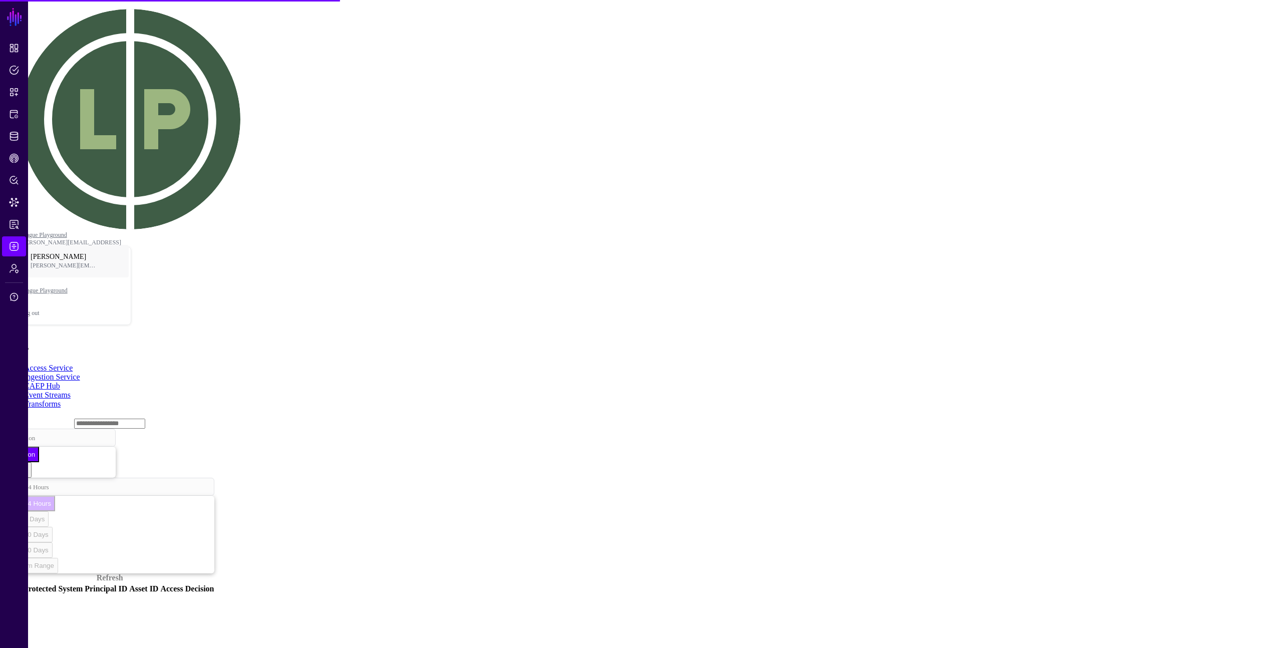
click at [499, 340] on h2 "Logs" at bounding box center [641, 347] width 1274 height 14
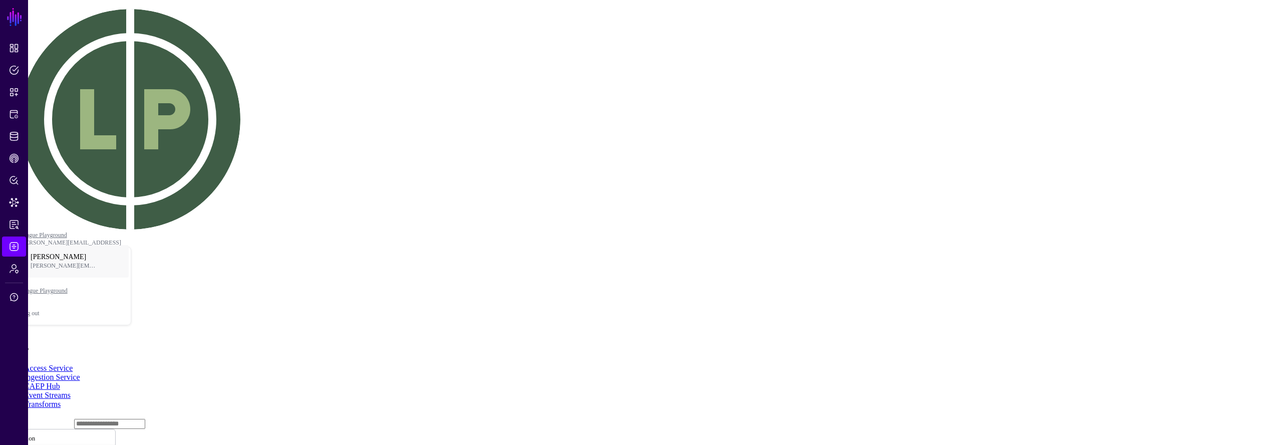
click at [692, 340] on div "Logs" at bounding box center [641, 347] width 1274 height 14
click at [35, 433] on span "Decision" at bounding box center [23, 437] width 23 height 9
click at [943, 205] on main "SGNL Dashboard Policies Snippets Protected Systems Identity Data Fabric CAEP Hu…" at bounding box center [641, 289] width 1274 height 571
click at [131, 419] on input "text" at bounding box center [109, 424] width 71 height 10
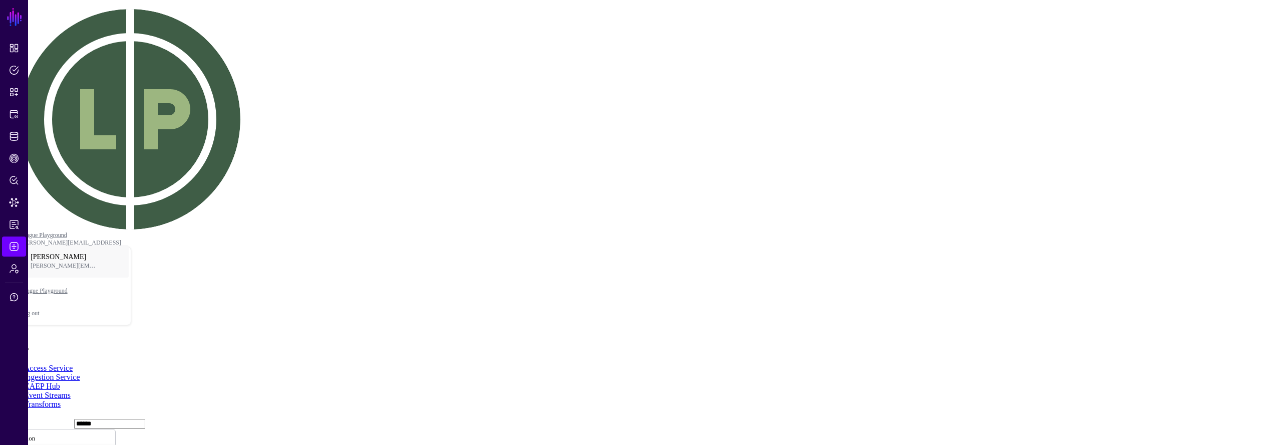
type input "******"
click at [154, 340] on div "Logs" at bounding box center [641, 347] width 1274 height 14
click at [80, 373] on link "Ingestion Service" at bounding box center [52, 377] width 56 height 9
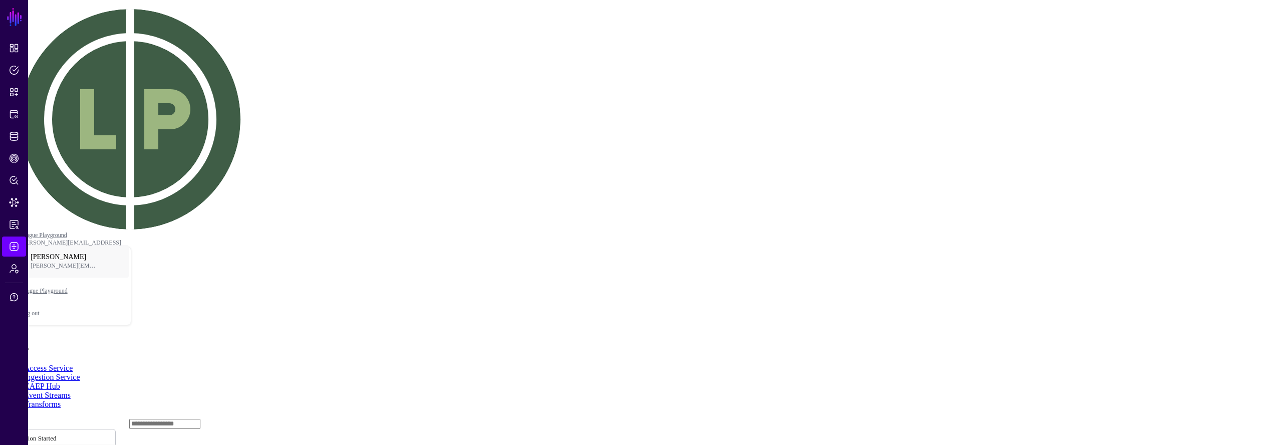
click at [158, 419] on input "text" at bounding box center [164, 424] width 71 height 10
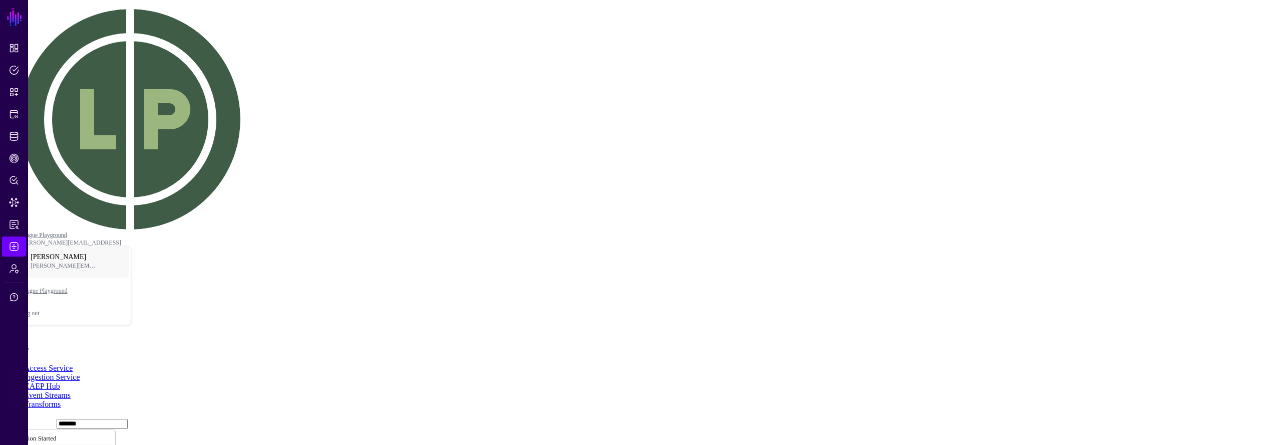
type input "*******"
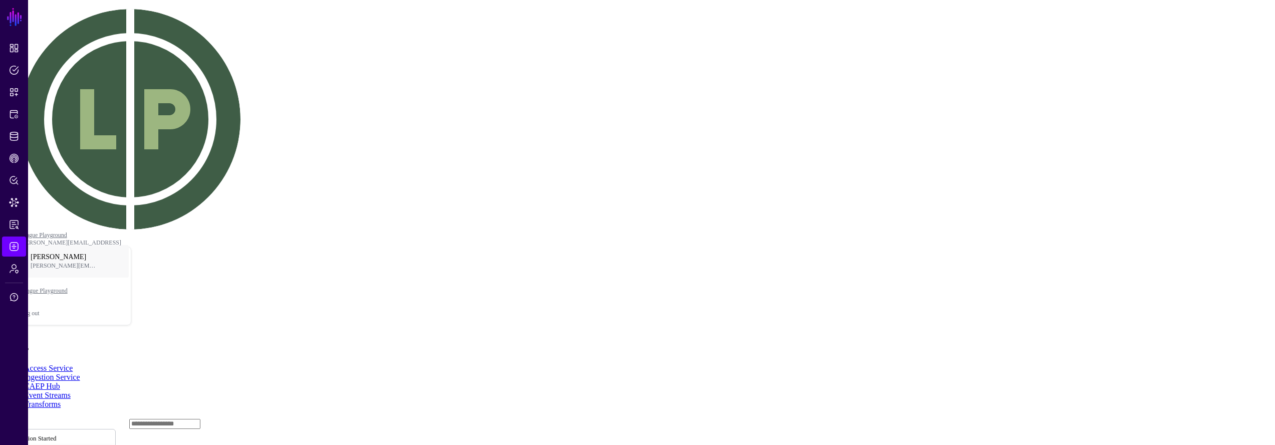
drag, startPoint x: 139, startPoint y: 323, endPoint x: 245, endPoint y: 274, distance: 116.6
copy div "f28a22de-d028-472f-b569-853f3f92f786"
click at [146, 419] on input "text" at bounding box center [164, 424] width 71 height 10
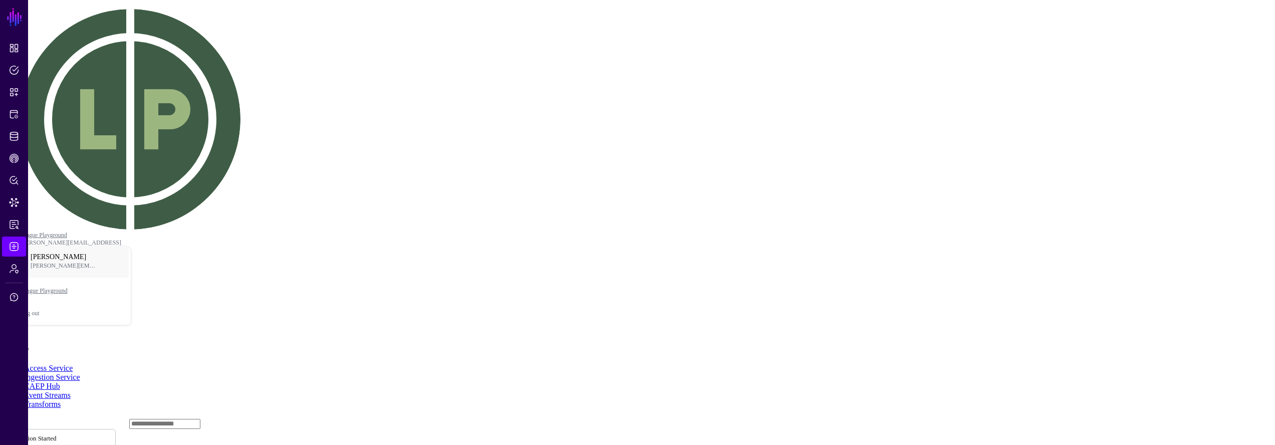
paste input "**********"
type input "**********"
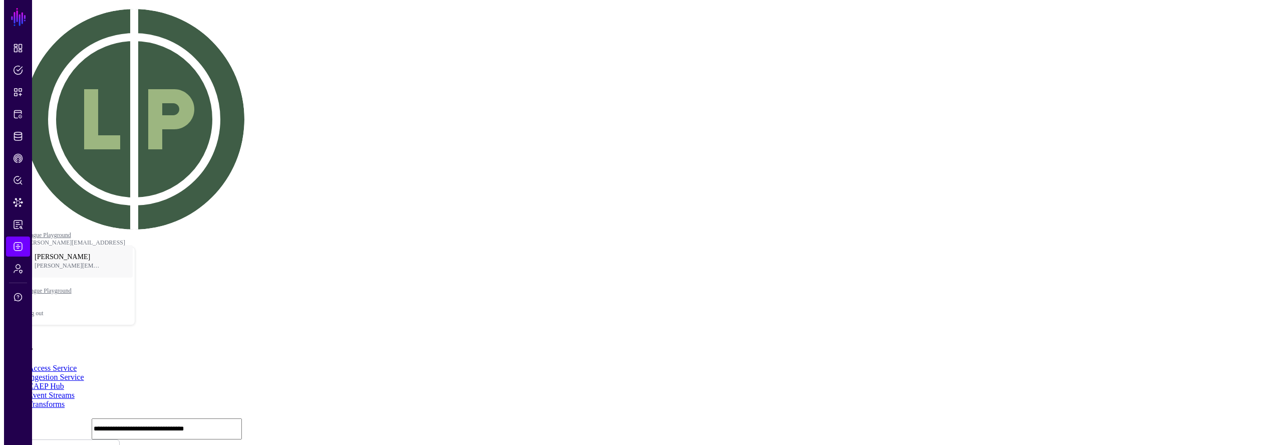
scroll to position [0, 0]
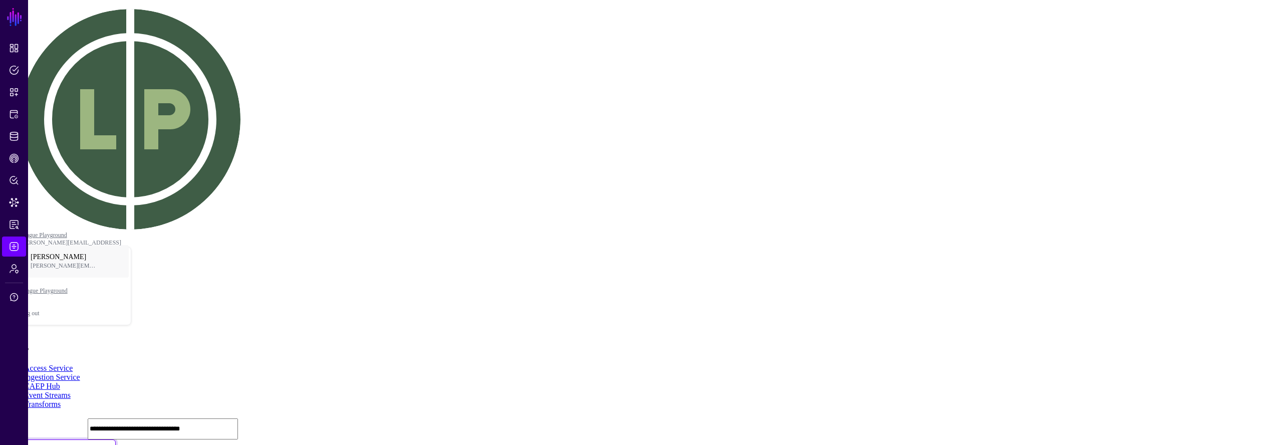
click at [56, 444] on span "Ingestion Started" at bounding box center [34, 448] width 44 height 9
drag, startPoint x: 763, startPoint y: 94, endPoint x: 848, endPoint y: 96, distance: 85.2
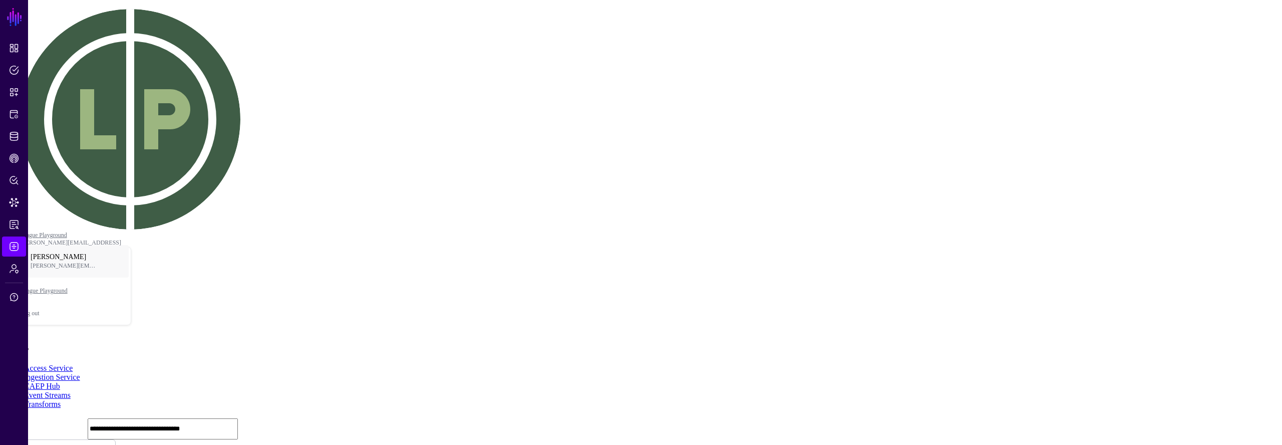
click at [420, 340] on div "Logs" at bounding box center [641, 347] width 1274 height 14
click at [61, 400] on link "Transforms" at bounding box center [42, 404] width 37 height 9
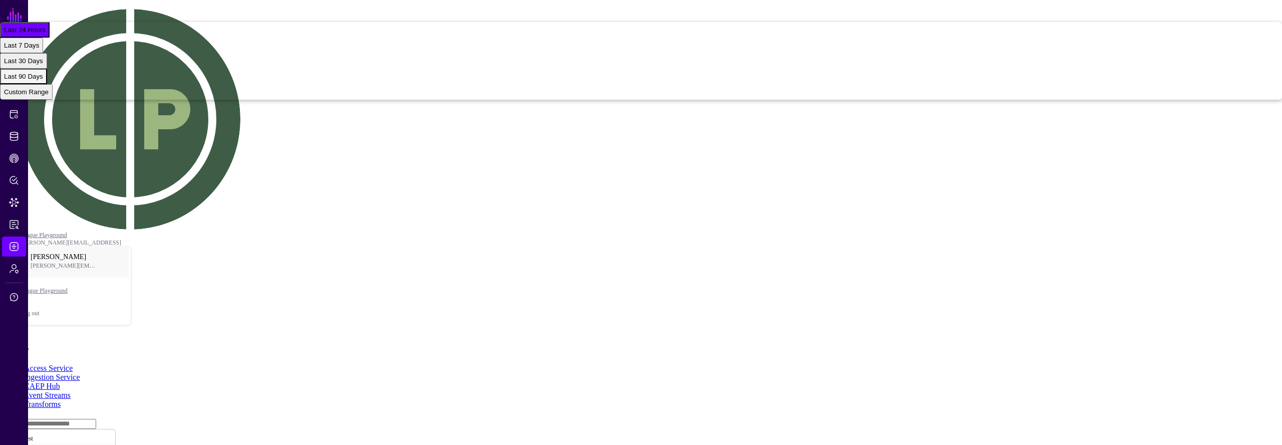
click at [43, 80] on span "Last 90 Days" at bounding box center [23, 77] width 39 height 8
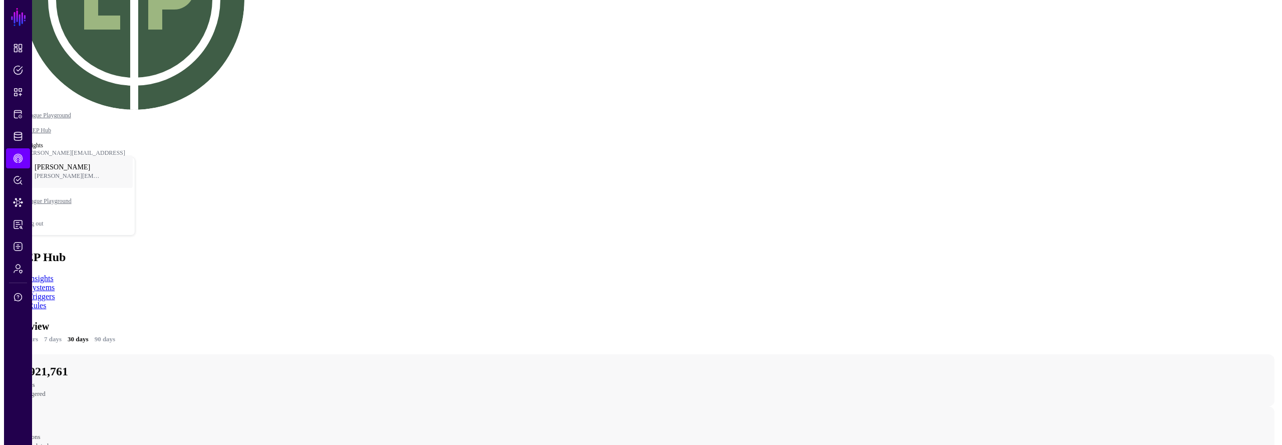
scroll to position [225, 0]
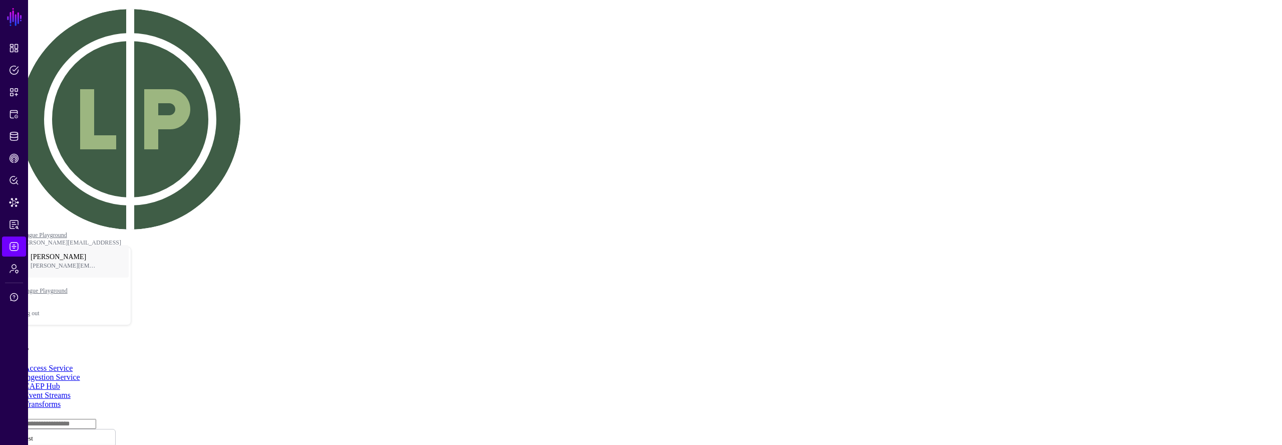
drag, startPoint x: 849, startPoint y: 173, endPoint x: 830, endPoint y: 172, distance: 19.6
click at [43, 80] on div "Last 90 Days" at bounding box center [23, 77] width 39 height 8
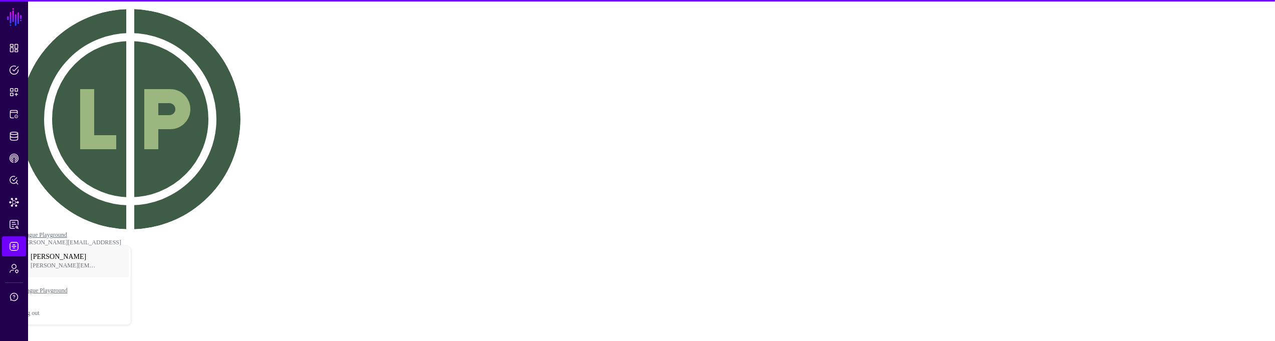
paste input "**********"
type input "**********"
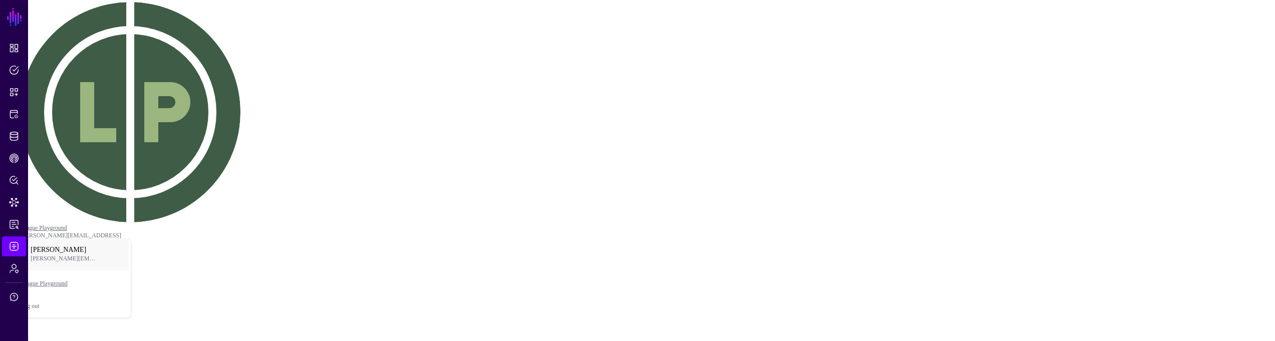
scroll to position [66, 0]
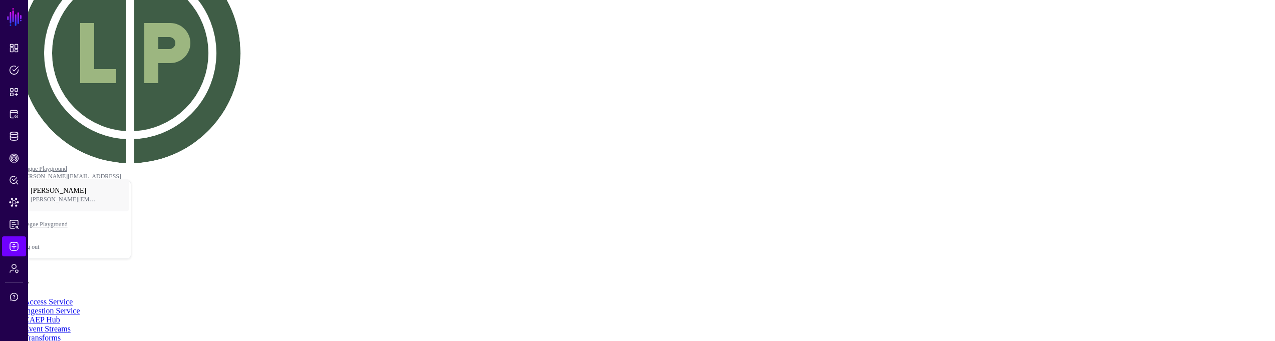
drag, startPoint x: 137, startPoint y: 255, endPoint x: 276, endPoint y: 256, distance: 138.7
copy div "f28a22de-d028-472f-b569-853f3f92f786"
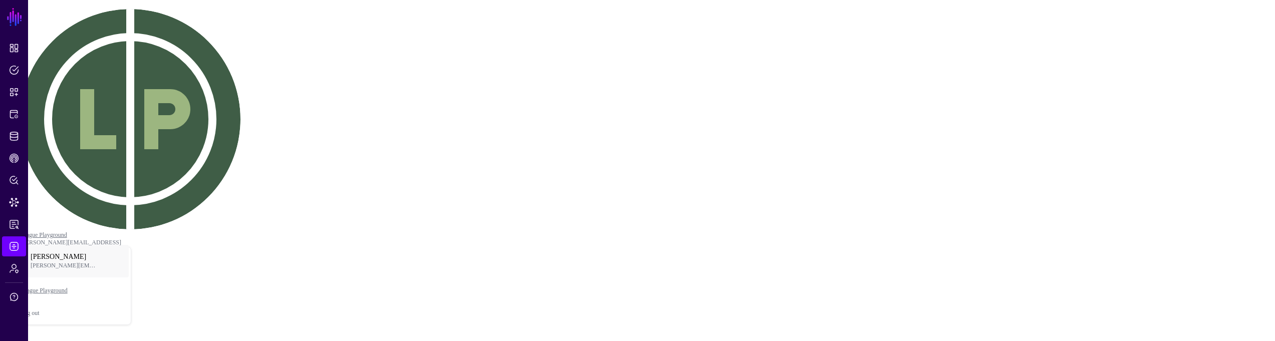
paste input "**********"
type input "**********"
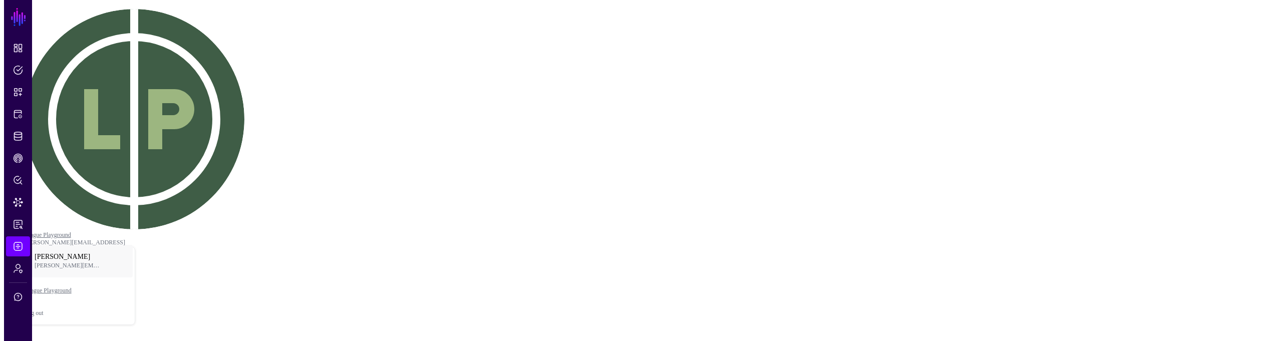
scroll to position [0, 0]
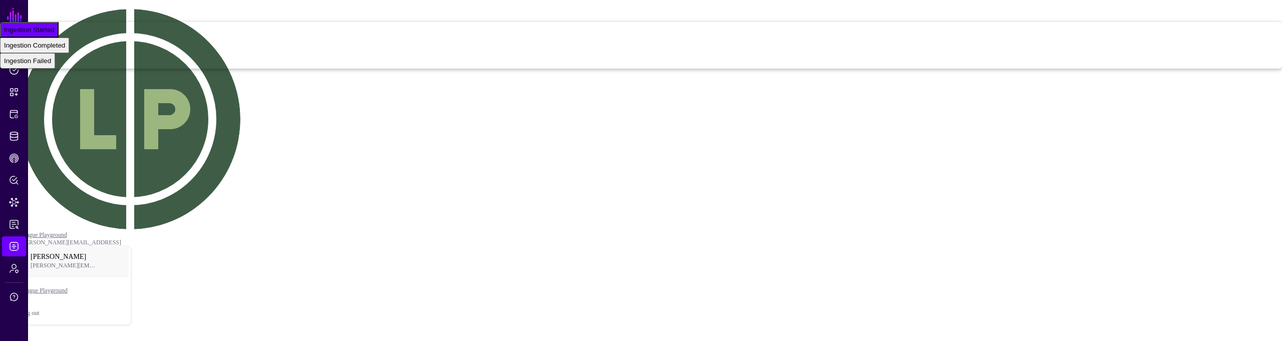
click at [863, 209] on main "**********" at bounding box center [641, 337] width 1274 height 666
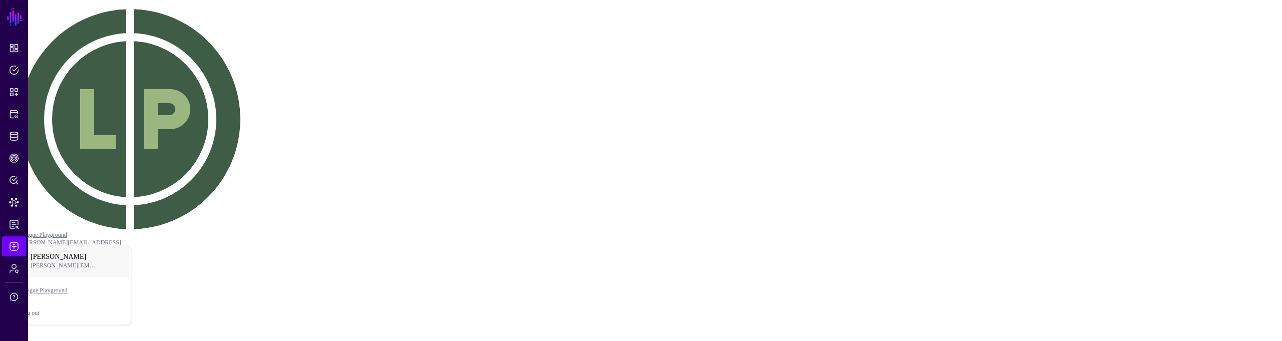
click at [685, 238] on main "**********" at bounding box center [641, 337] width 1274 height 666
click at [892, 266] on main "**********" at bounding box center [641, 337] width 1274 height 666
click at [622, 340] on div "Logs" at bounding box center [637, 347] width 1267 height 14
click at [618, 340] on h2 "Logs" at bounding box center [637, 347] width 1267 height 14
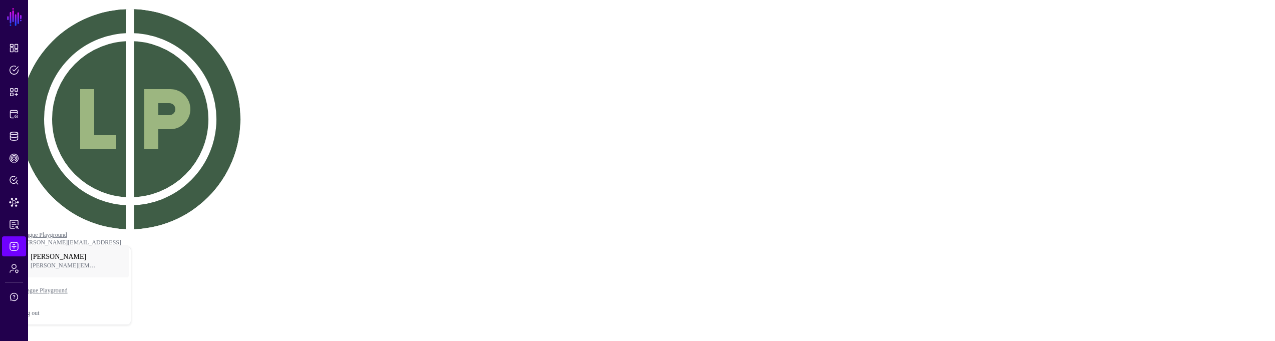
drag, startPoint x: 684, startPoint y: 197, endPoint x: 622, endPoint y: 220, distance: 66.2
click at [597, 340] on h2 "Logs" at bounding box center [637, 347] width 1267 height 14
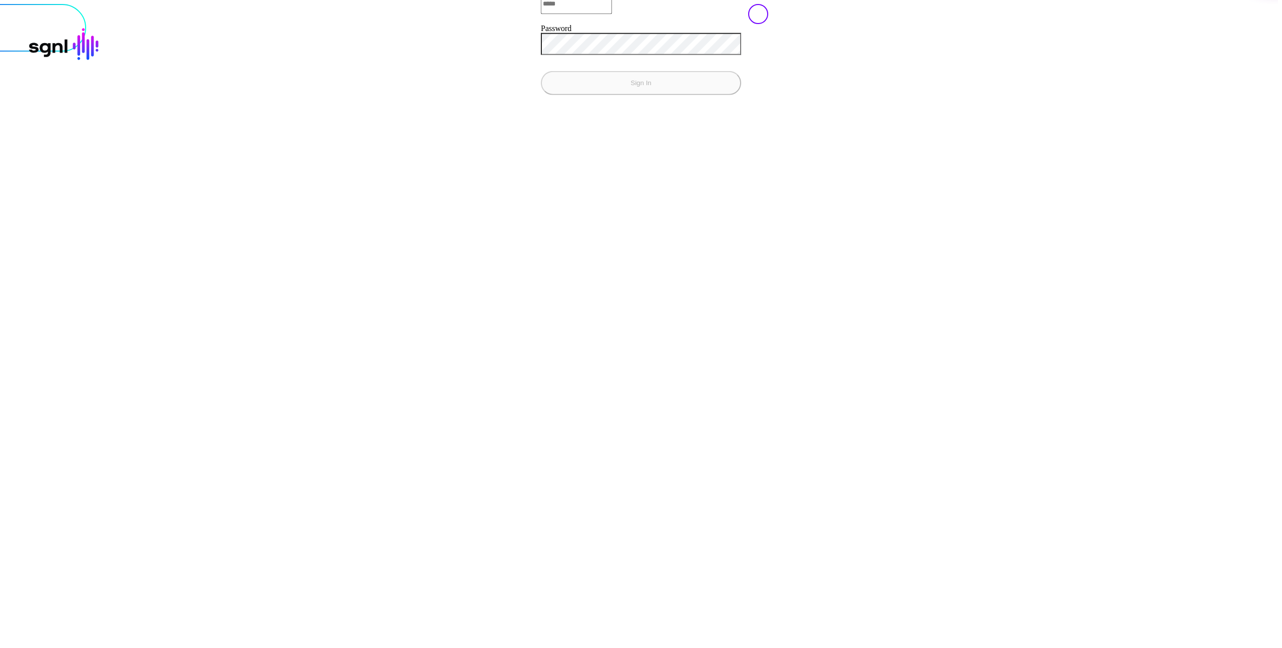
type input "**********"
click at [541, 95] on button "Sign In" at bounding box center [641, 83] width 200 height 24
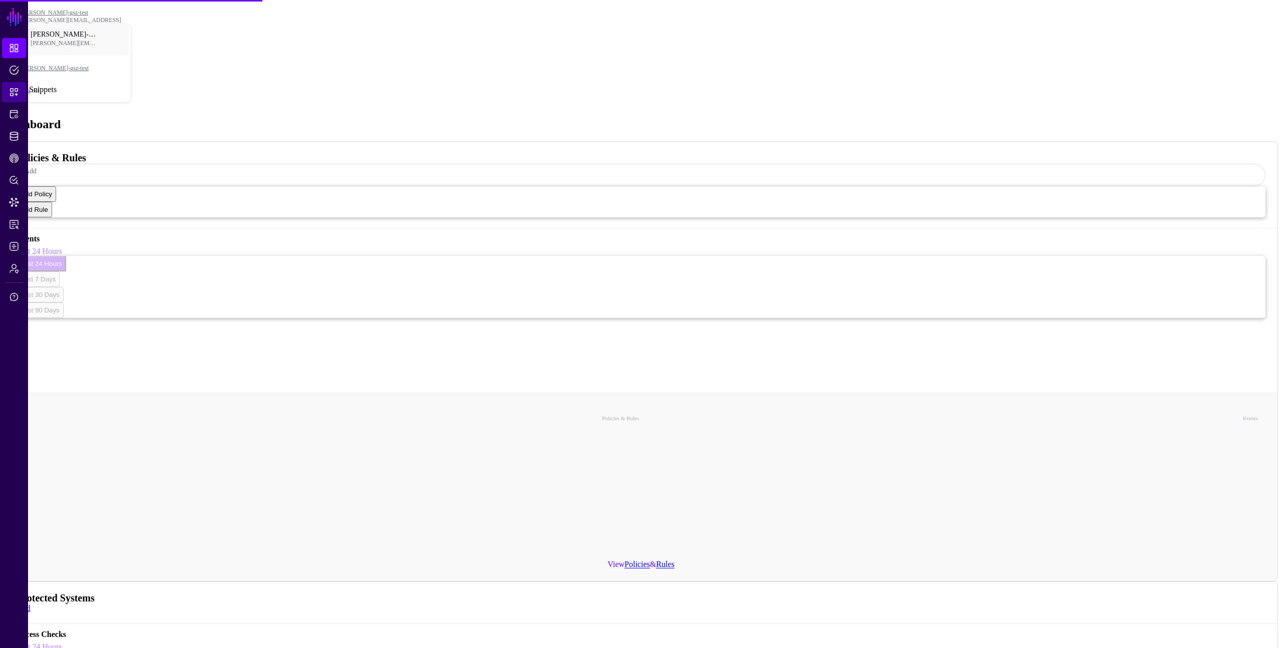
click at [17, 84] on link "Snippets" at bounding box center [14, 92] width 24 height 20
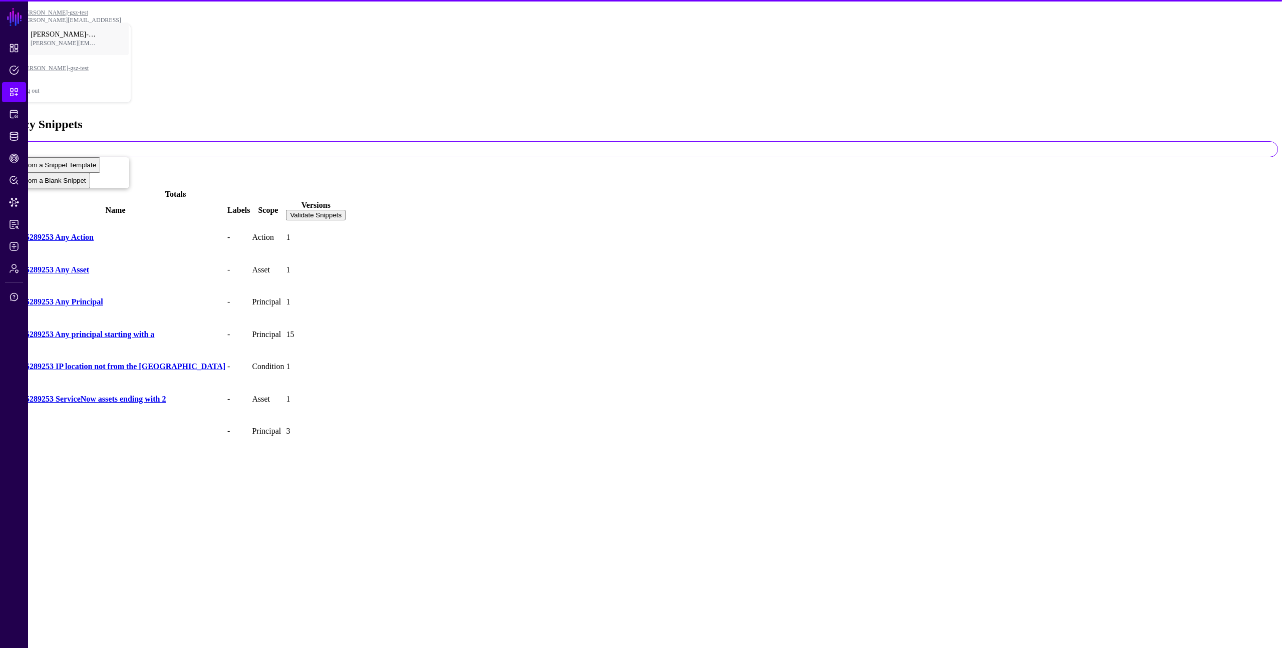
click at [50, 427] on h4 "Test" at bounding box center [116, 431] width 220 height 9
click at [20, 427] on link "Test" at bounding box center [13, 431] width 14 height 9
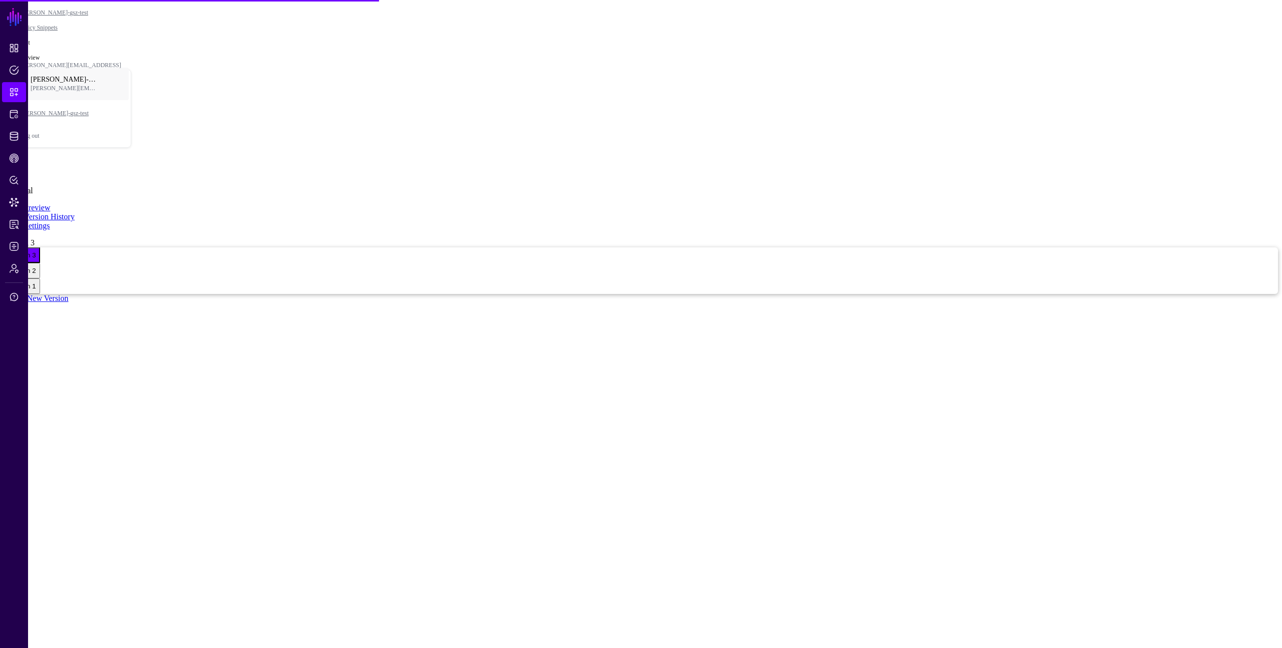
click at [69, 294] on link "Create New Version" at bounding box center [36, 298] width 65 height 9
type textarea "**********"
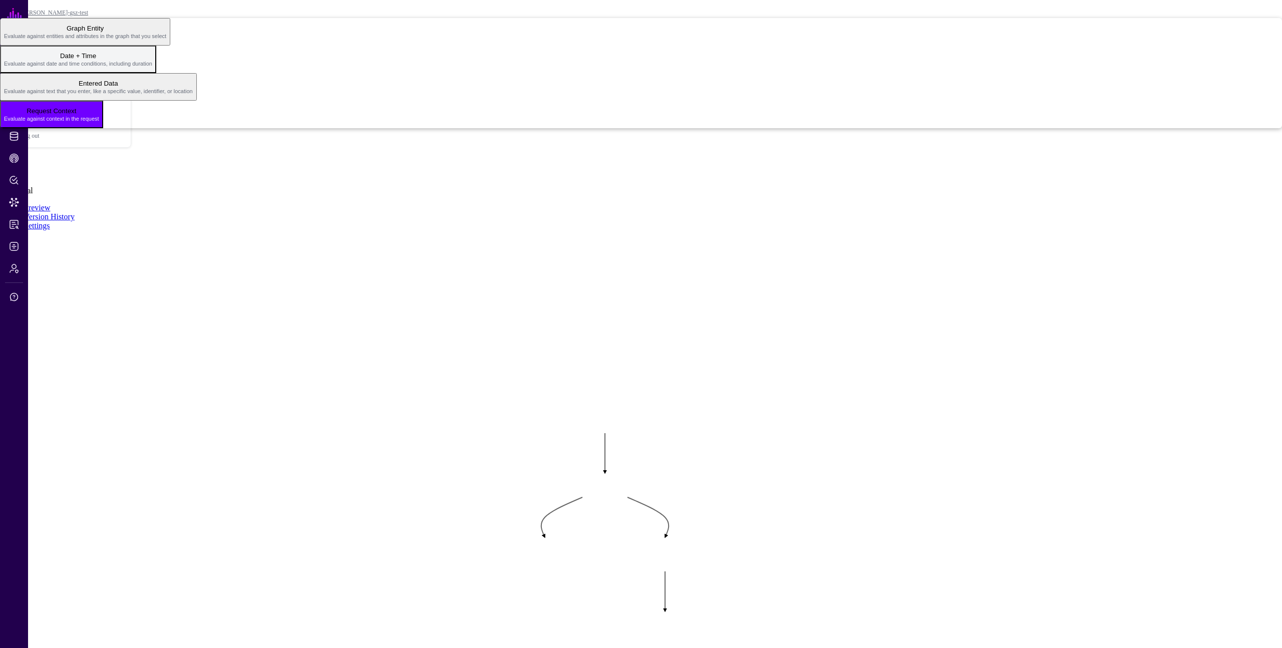
click at [152, 67] on span "Evaluate against date and time conditions, including duration" at bounding box center [78, 64] width 148 height 6
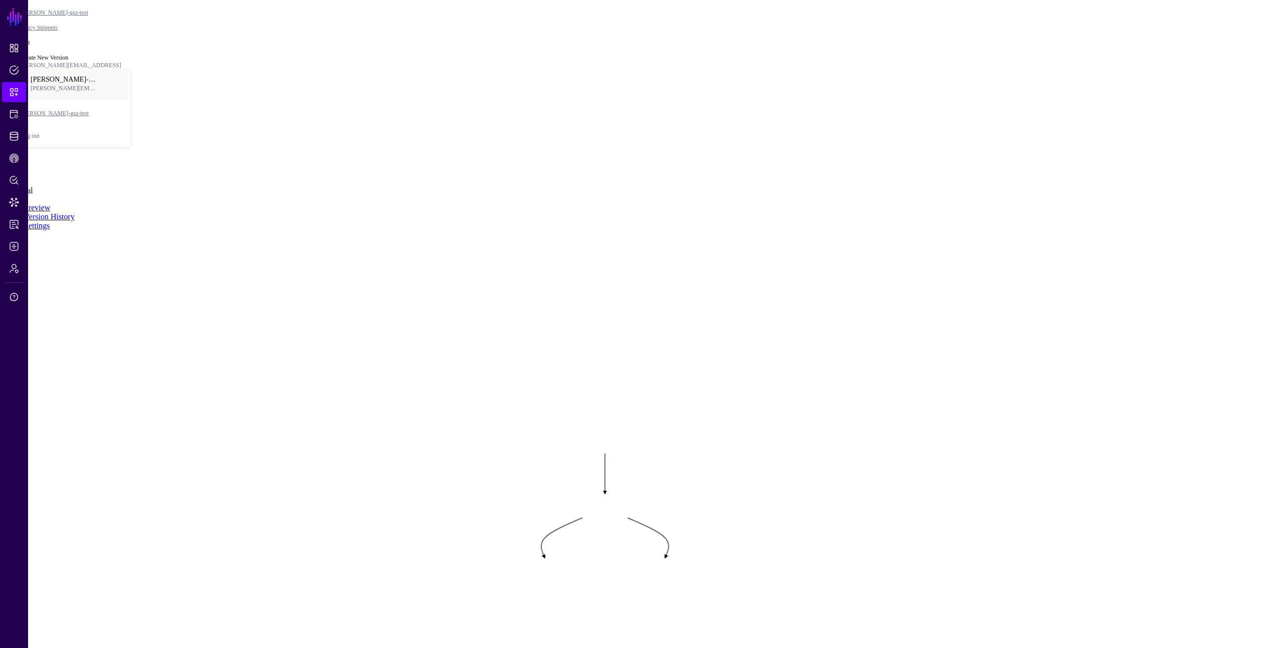
drag, startPoint x: 1044, startPoint y: 222, endPoint x: 1056, endPoint y: 222, distance: 12.5
click at [1047, 222] on rect at bounding box center [487, 432] width 128226 height 64814
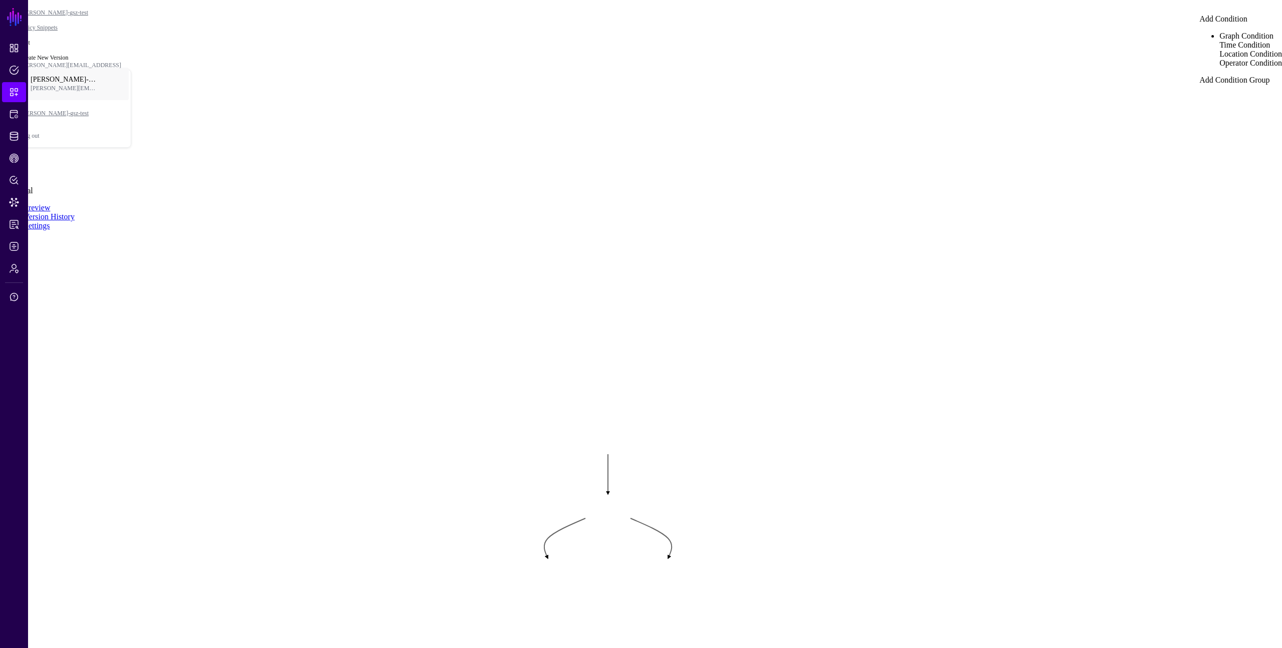
click at [1221, 50] on div "Time Condition" at bounding box center [1251, 45] width 63 height 9
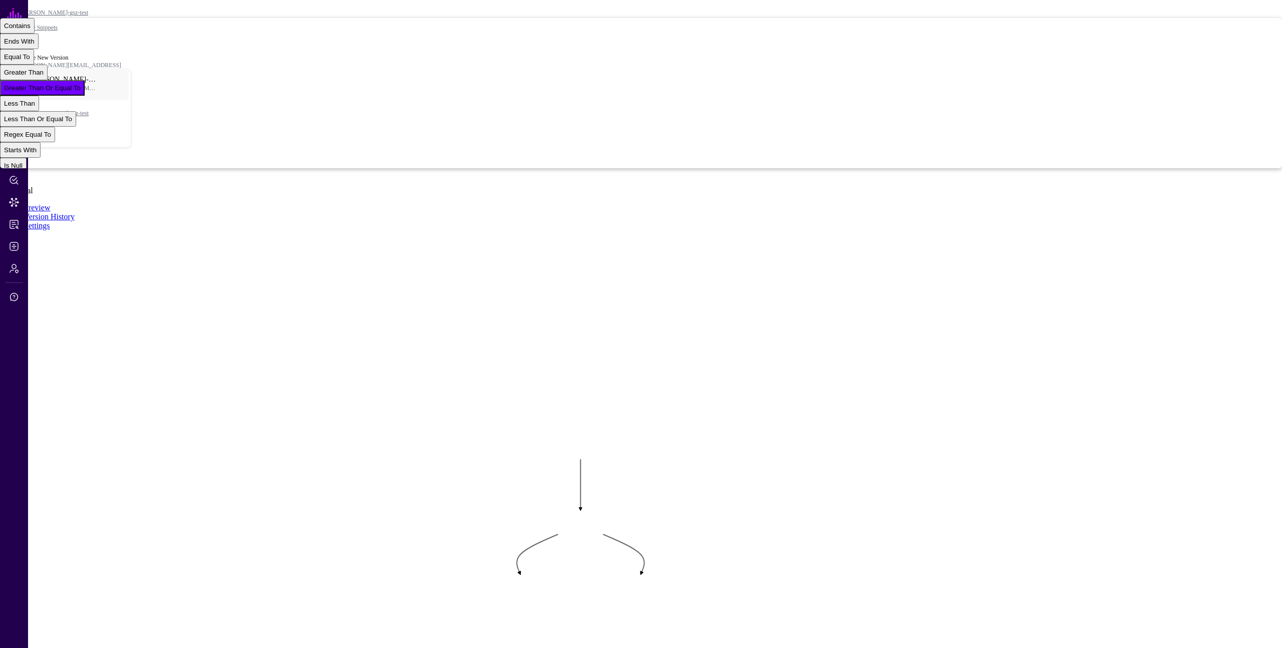
click at [28, 34] on button "Minute" at bounding box center [14, 26] width 28 height 16
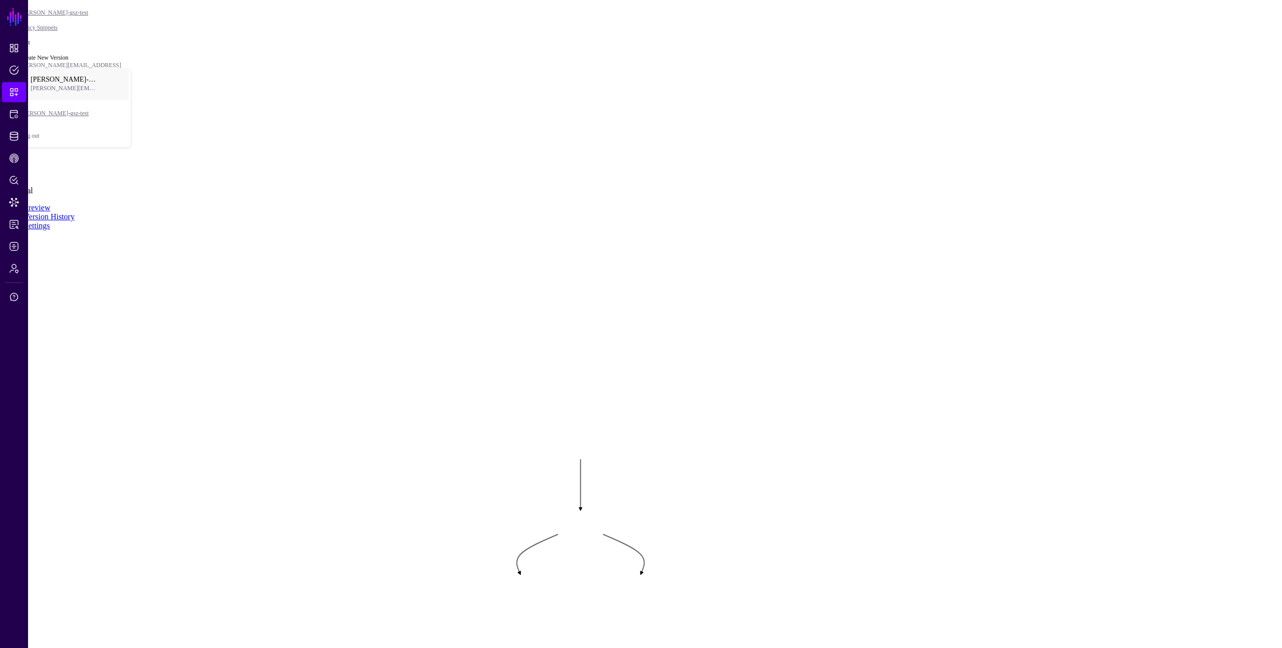
click at [1025, 389] on rect at bounding box center [463, 426] width 128226 height 64814
click at [48, 80] on button "Day of Month" at bounding box center [24, 73] width 48 height 16
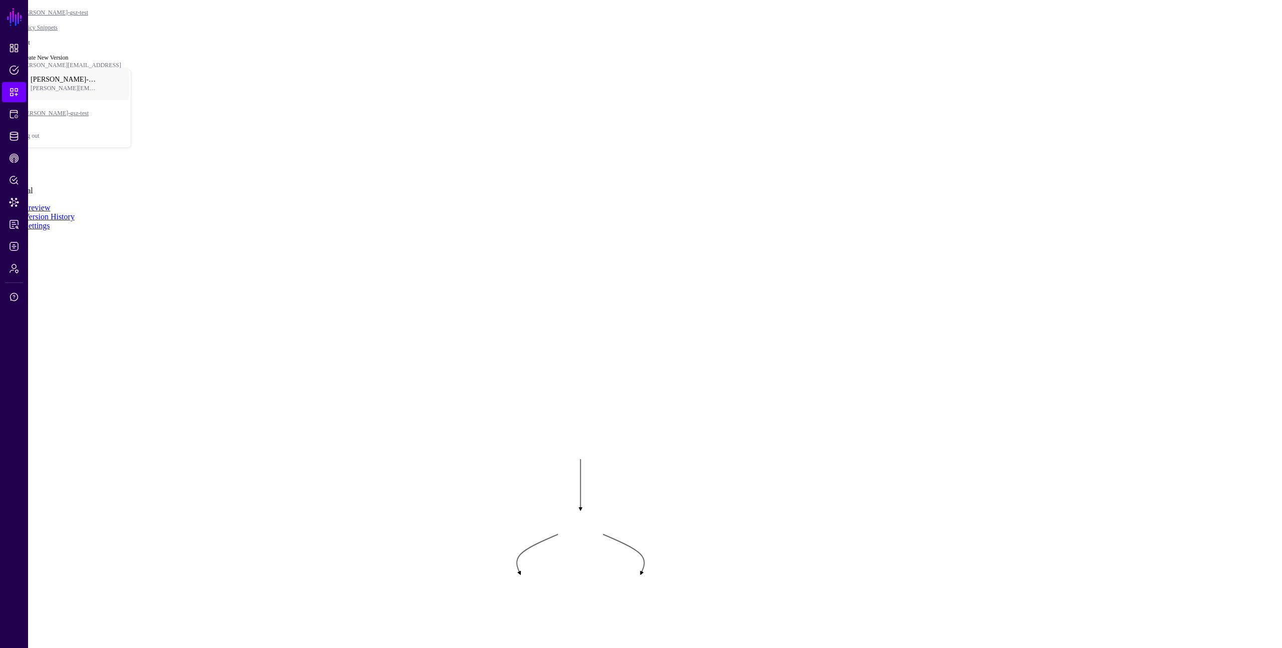
click at [998, 372] on rect at bounding box center [463, 426] width 128226 height 64814
click at [1234, 41] on div "Graph Condition" at bounding box center [1251, 36] width 63 height 9
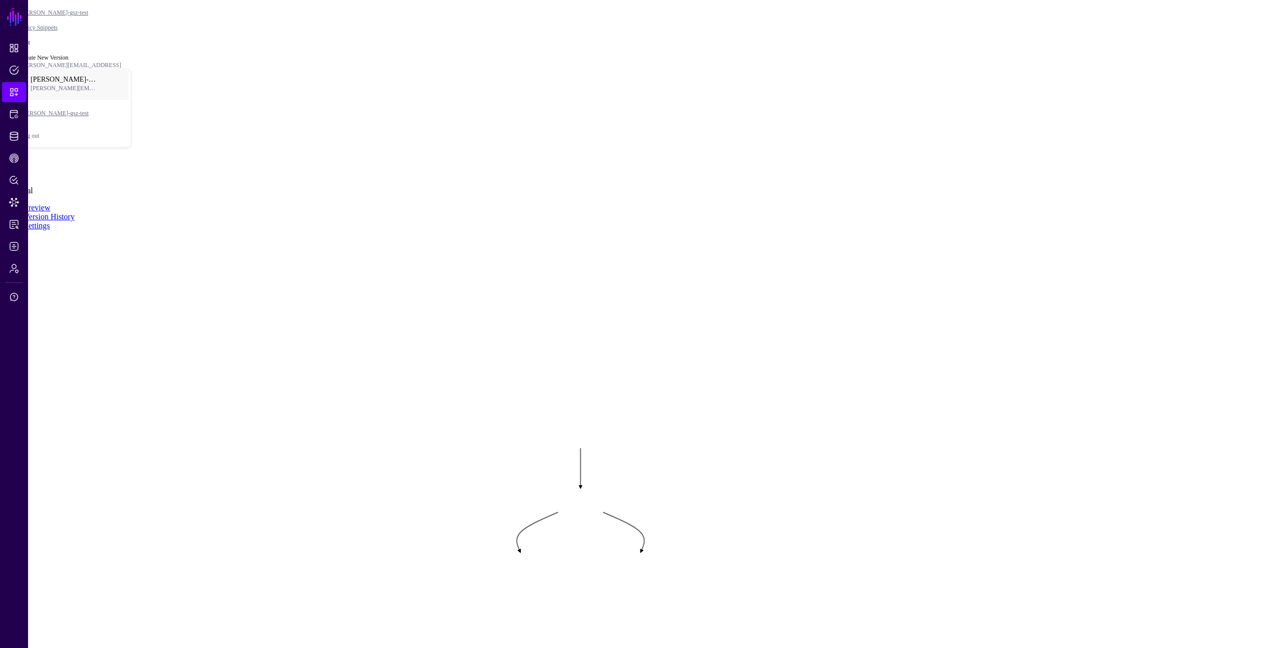
drag, startPoint x: 1225, startPoint y: 87, endPoint x: 1229, endPoint y: 111, distance: 24.9
click at [1229, 68] on li "Graph Condition Time Condition Location Condition Operator Condition" at bounding box center [1251, 50] width 63 height 36
click at [1230, 50] on div "Time Condition" at bounding box center [1251, 45] width 63 height 9
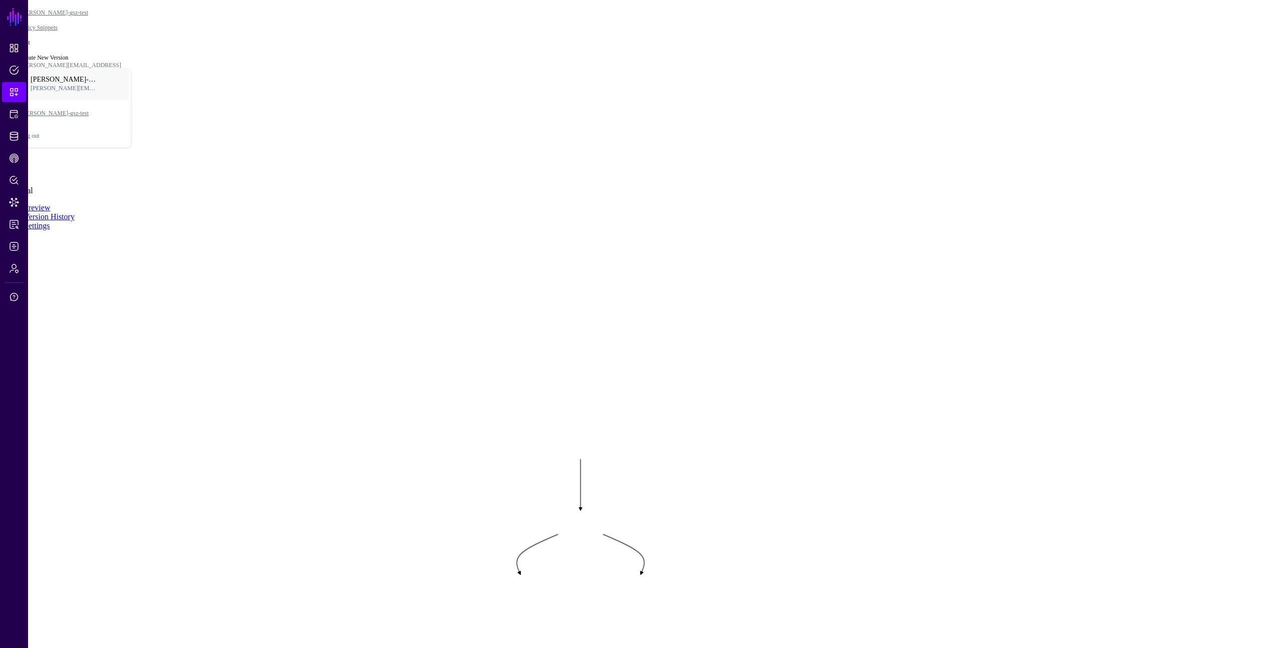
click at [914, 293] on rect at bounding box center [463, 426] width 128226 height 64814
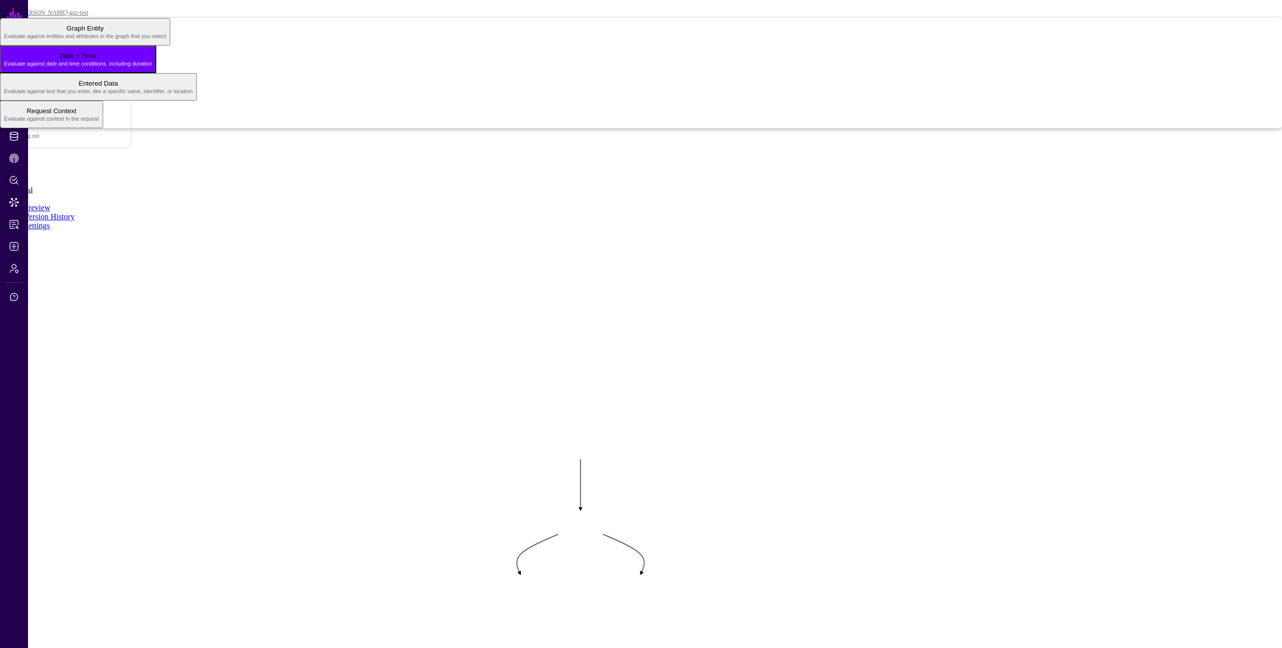
click at [1013, 373] on rect at bounding box center [463, 426] width 128226 height 64814
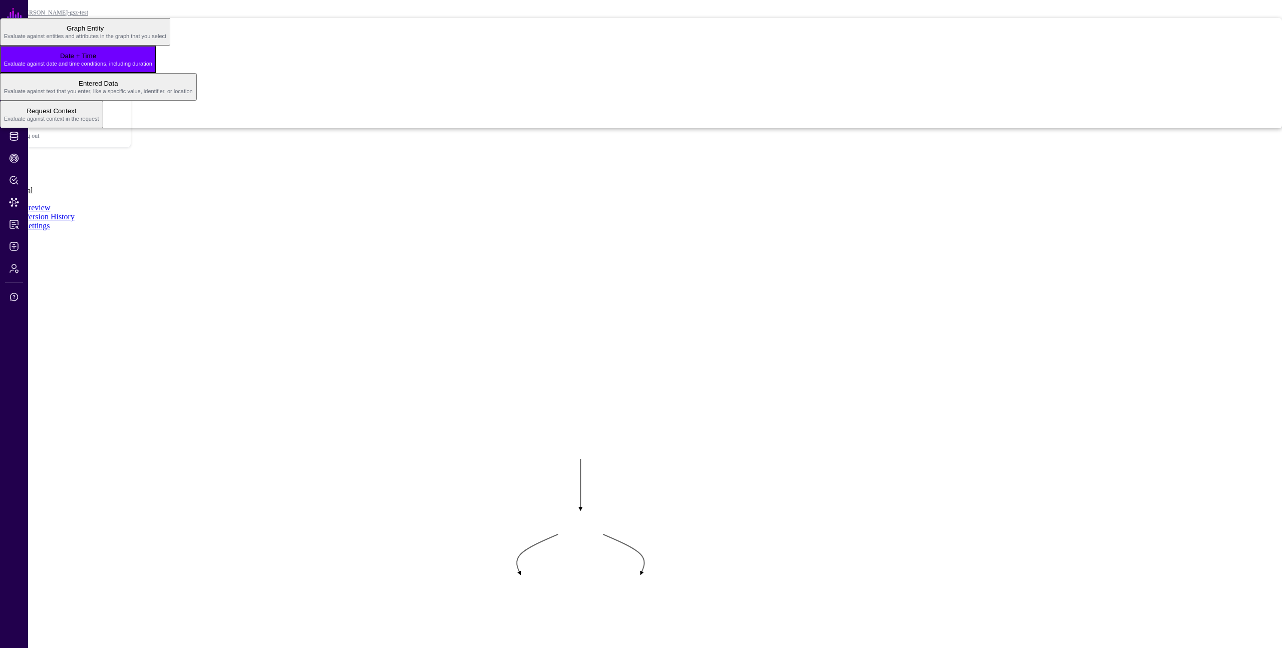
click at [893, 412] on rect at bounding box center [463, 426] width 128226 height 64814
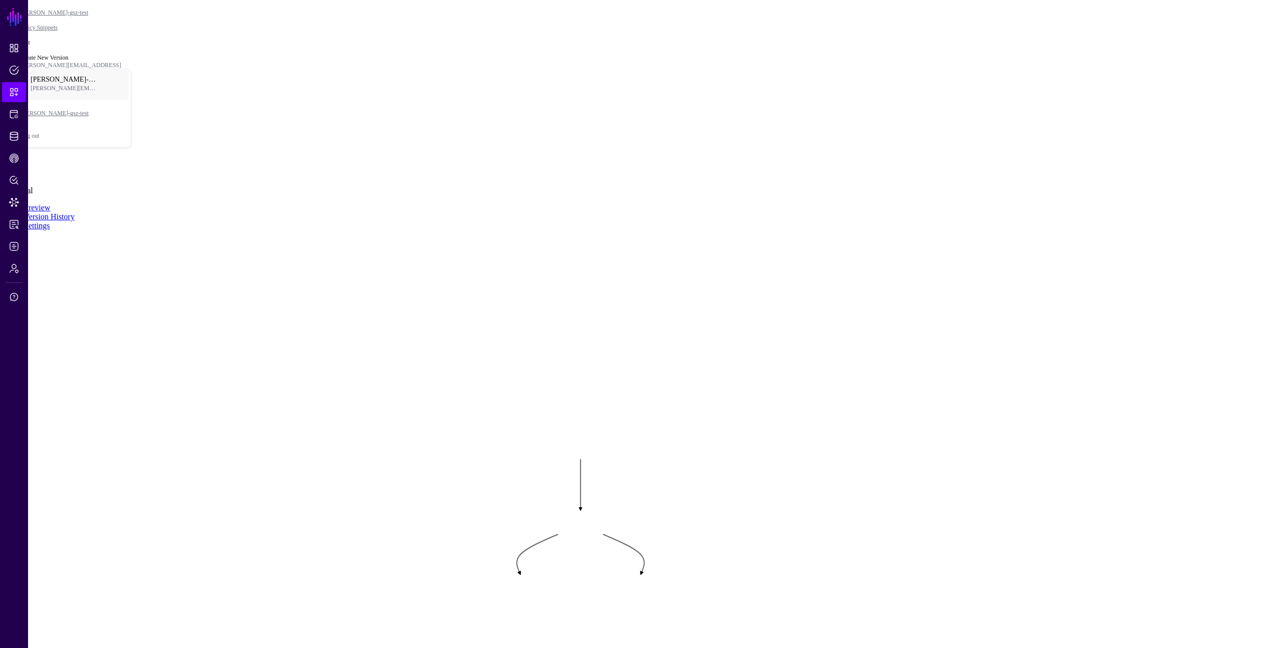
click at [899, 414] on rect at bounding box center [463, 426] width 128226 height 64814
click at [1046, 336] on rect at bounding box center [463, 426] width 128226 height 64814
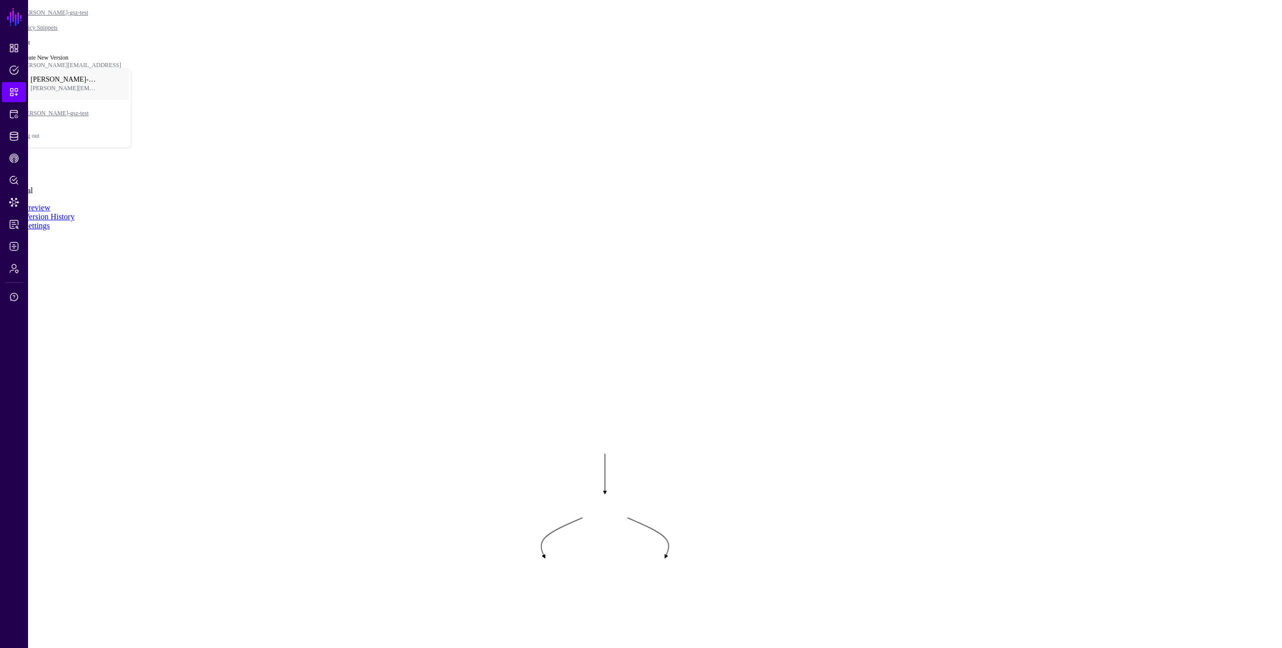
click at [1220, 68] on div "Operator Condition" at bounding box center [1251, 63] width 63 height 9
click at [65, 107] on div "Current Date & Time" at bounding box center [34, 104] width 61 height 8
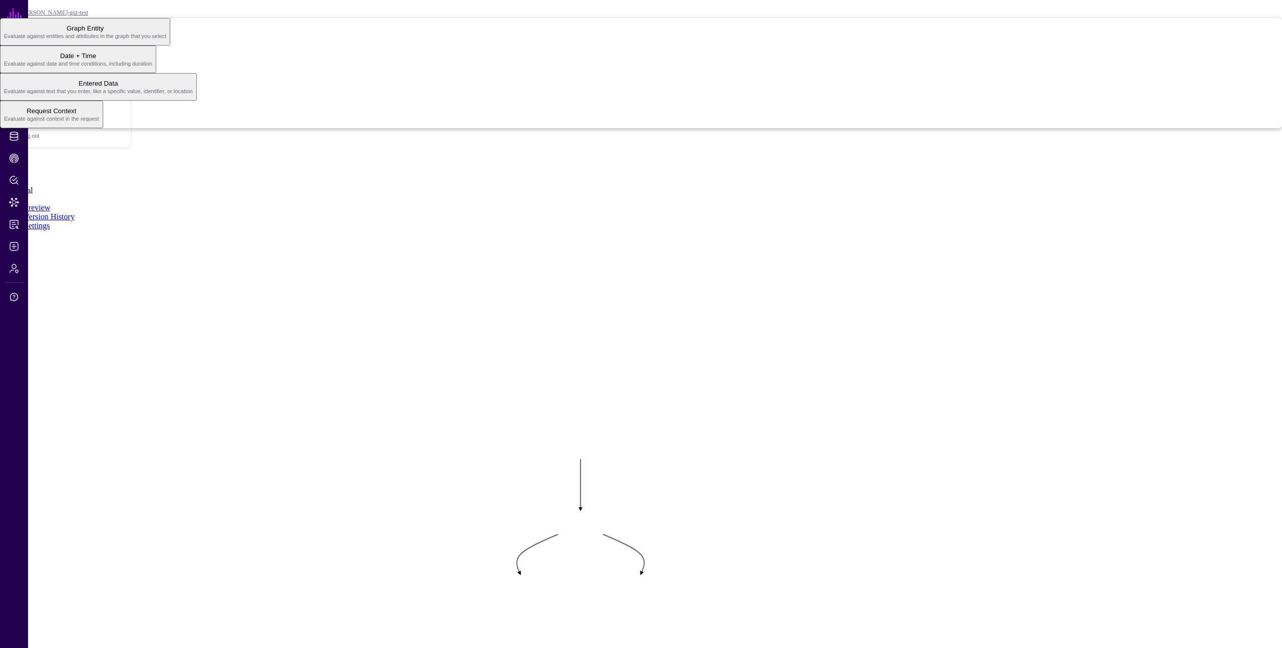
click at [1008, 435] on rect at bounding box center [463, 426] width 128226 height 64814
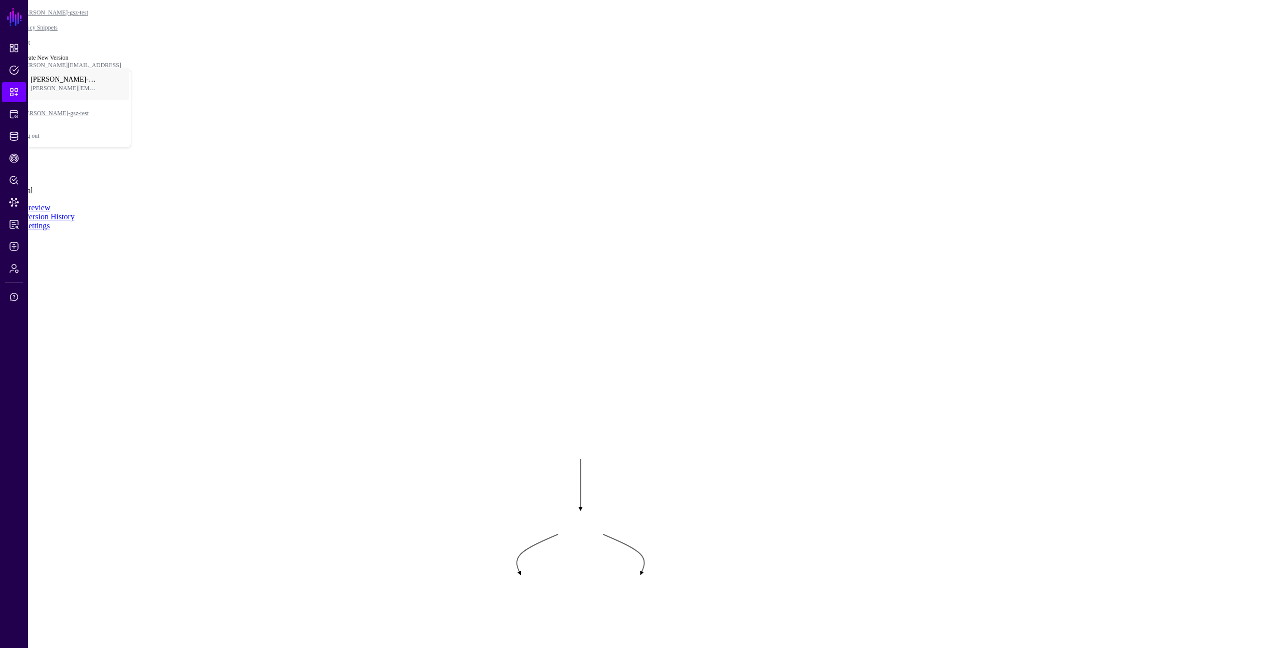
click at [992, 435] on rect at bounding box center [463, 426] width 128226 height 64814
drag, startPoint x: 922, startPoint y: 414, endPoint x: 871, endPoint y: 431, distance: 53.4
click at [922, 414] on rect at bounding box center [463, 426] width 128226 height 64814
